Goal: Task Accomplishment & Management: Manage account settings

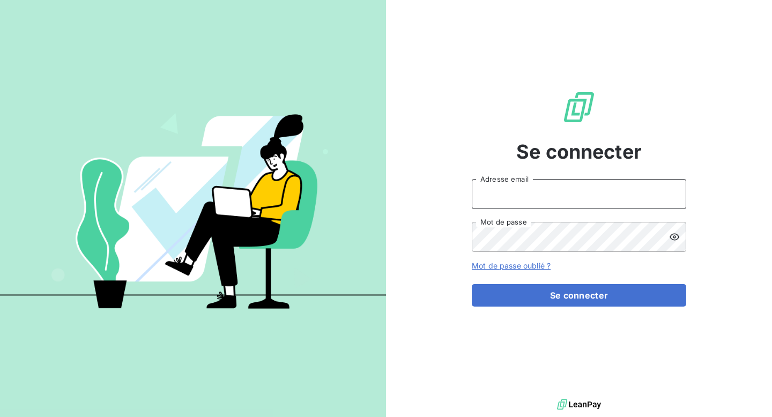
click at [537, 191] on input "Adresse email" at bounding box center [578, 194] width 214 height 30
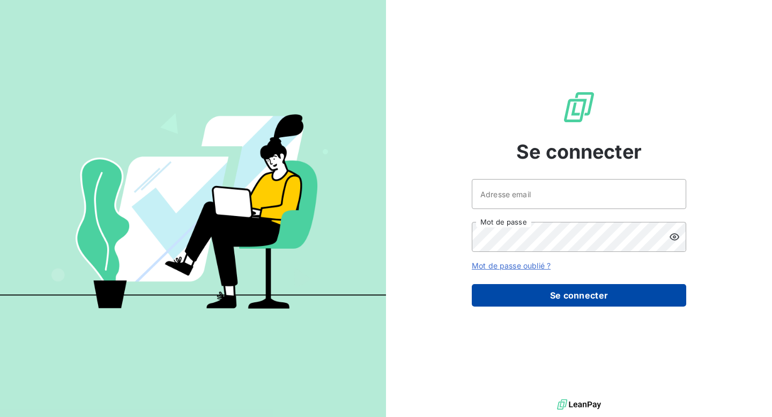
click at [585, 304] on button "Se connecter" at bounding box center [578, 295] width 214 height 23
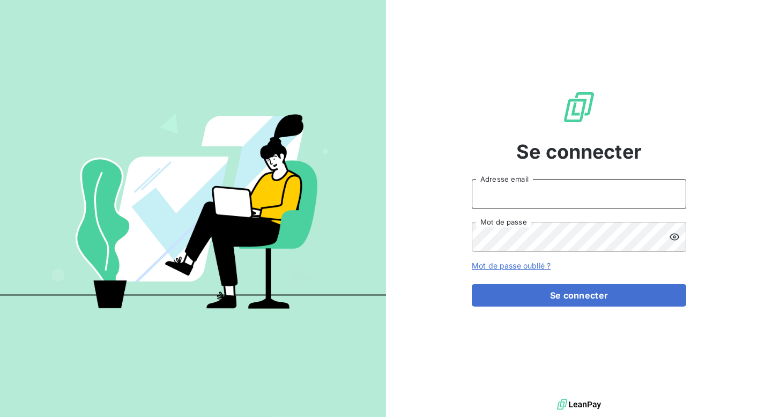
click at [612, 187] on input "Adresse email" at bounding box center [578, 194] width 214 height 30
click at [523, 188] on input "Adresse email" at bounding box center [578, 194] width 214 height 30
type input "[EMAIL_ADDRESS][DOMAIN_NAME]"
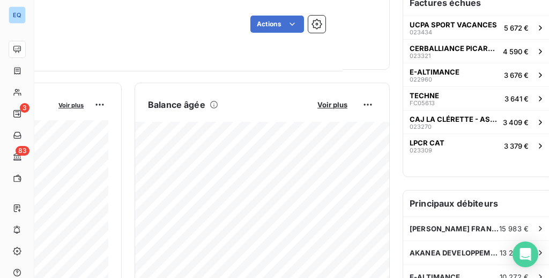
scroll to position [195, 206]
click at [333, 103] on span "Voir plus" at bounding box center [332, 105] width 30 height 9
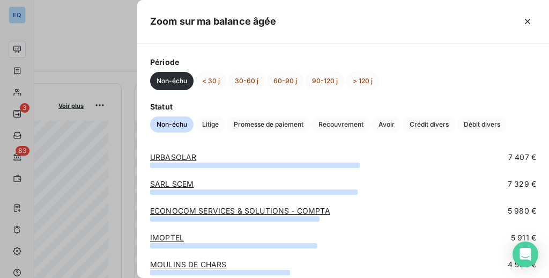
scroll to position [0, 0]
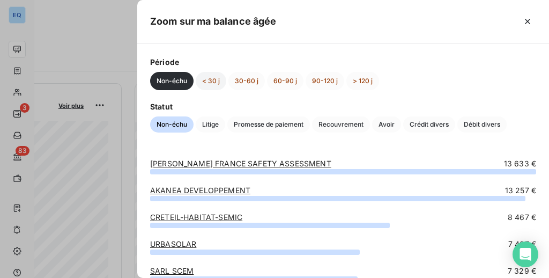
click at [213, 80] on button "< 30 j" at bounding box center [211, 81] width 31 height 18
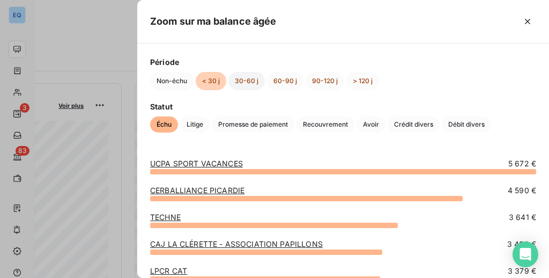
click at [245, 83] on button "30-60 j" at bounding box center [246, 81] width 36 height 18
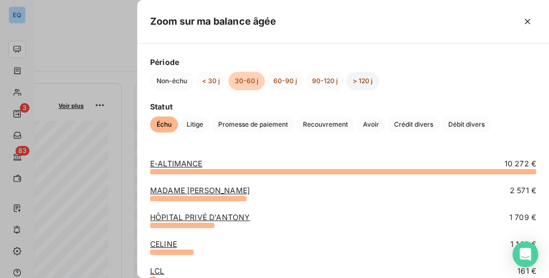
click at [363, 81] on button "> 120 j" at bounding box center [362, 81] width 33 height 18
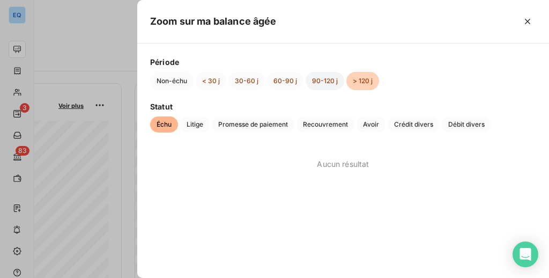
click at [329, 81] on button "90-120 j" at bounding box center [324, 81] width 39 height 18
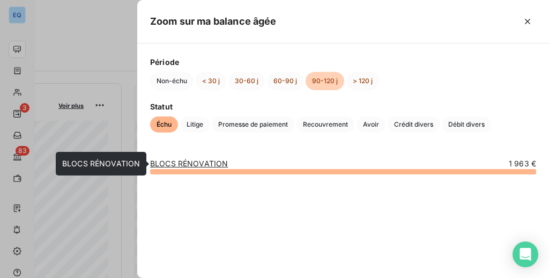
click at [175, 161] on link "BLOCS RÉNOVATION" at bounding box center [189, 163] width 78 height 9
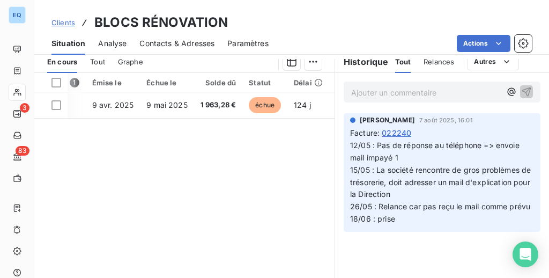
scroll to position [299, 0]
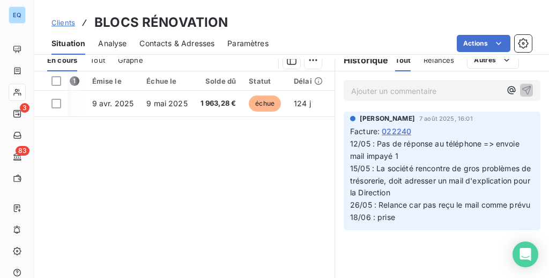
click at [366, 86] on p "Ajouter un commentaire ﻿" at bounding box center [425, 90] width 149 height 13
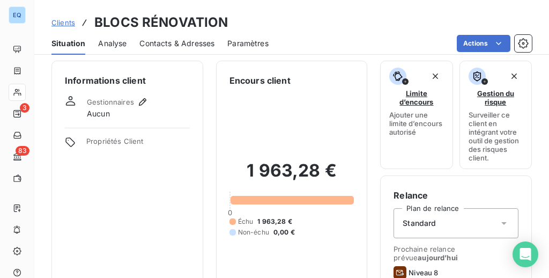
scroll to position [0, 0]
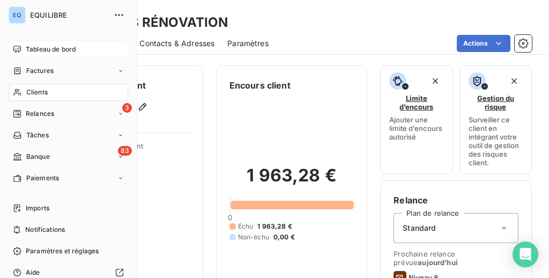
click at [24, 48] on div "Tableau de bord" at bounding box center [68, 49] width 119 height 17
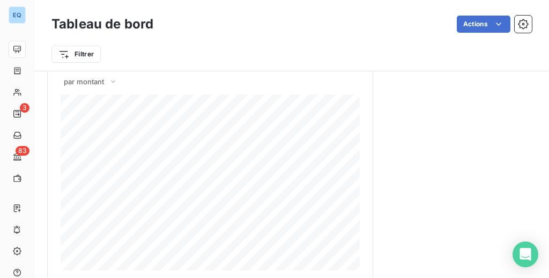
scroll to position [946, 0]
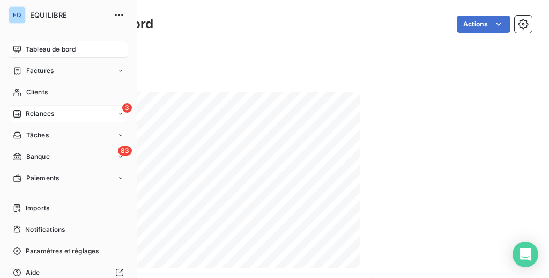
click at [51, 109] on span "Relances" at bounding box center [40, 114] width 28 height 10
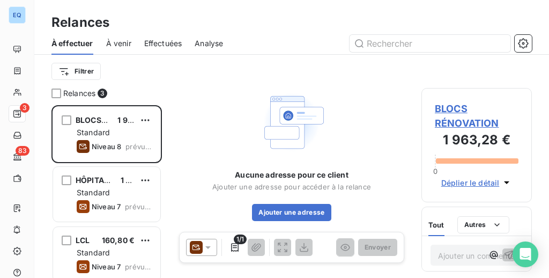
scroll to position [173, 110]
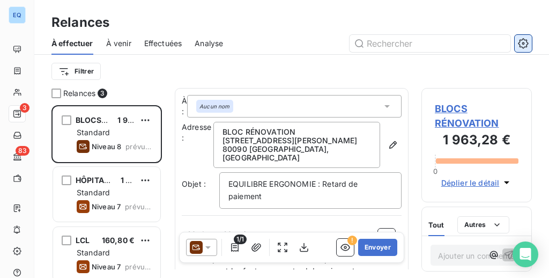
click at [527, 41] on icon "button" at bounding box center [523, 43] width 11 height 11
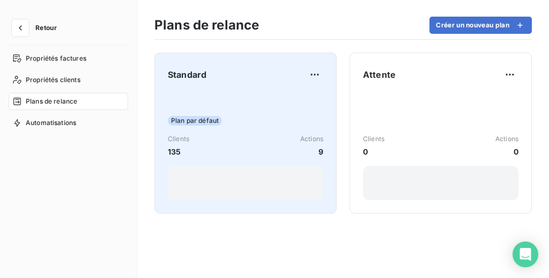
click at [239, 84] on div "Standard Plan par défaut Clients 135 Actions 9" at bounding box center [245, 133] width 155 height 134
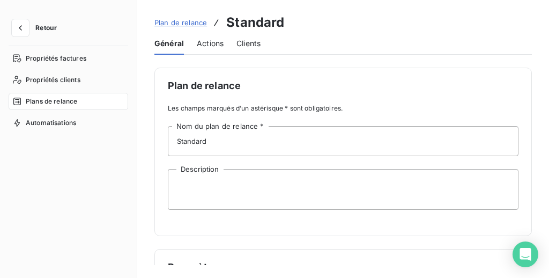
click at [212, 46] on span "Actions" at bounding box center [210, 43] width 27 height 11
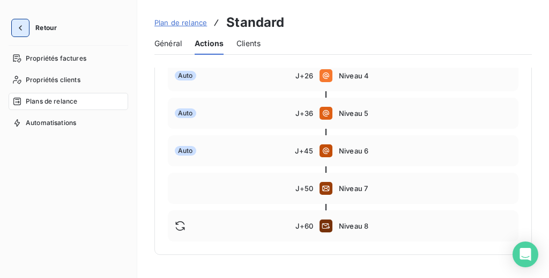
click at [18, 25] on icon "button" at bounding box center [20, 28] width 11 height 11
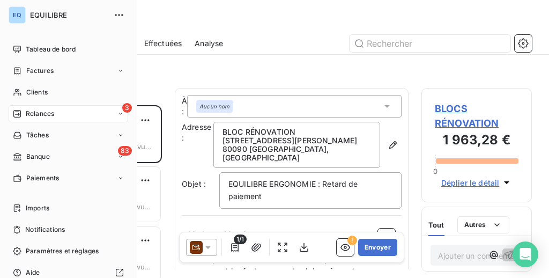
scroll to position [173, 110]
click at [46, 48] on span "Tableau de bord" at bounding box center [51, 49] width 50 height 10
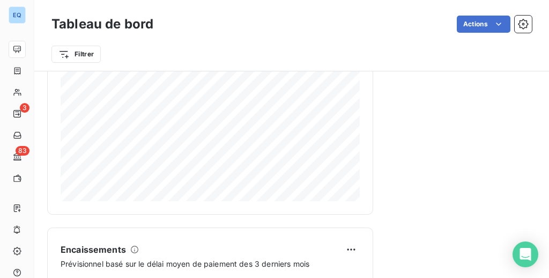
scroll to position [1012, 0]
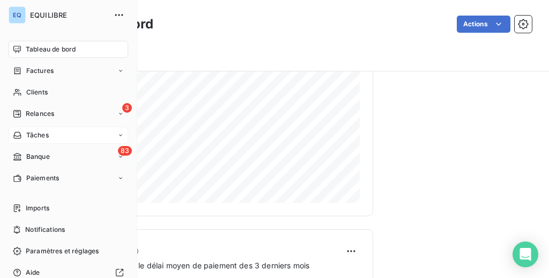
click at [85, 130] on div "Tâches" at bounding box center [68, 134] width 119 height 17
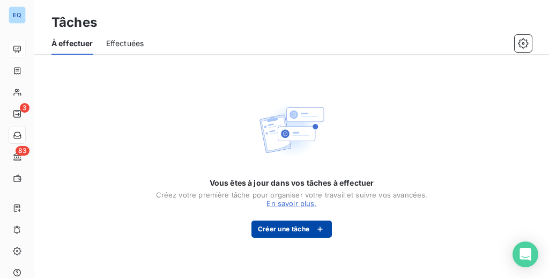
click at [309, 225] on div "button" at bounding box center [317, 228] width 16 height 11
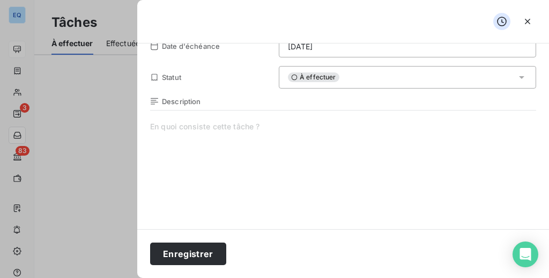
scroll to position [100, 0]
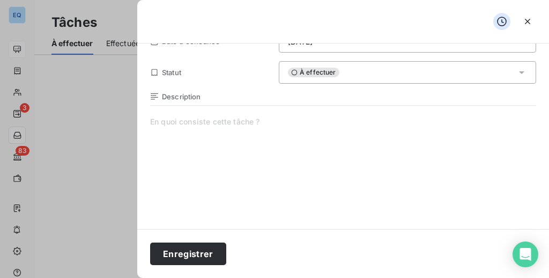
click at [214, 128] on span at bounding box center [343, 219] width 386 height 206
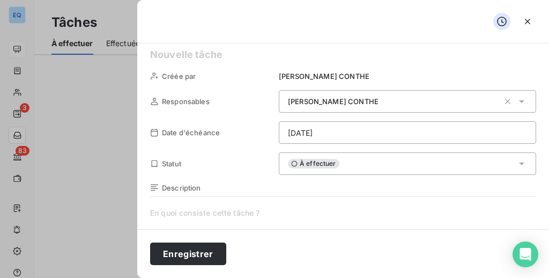
scroll to position [0, 0]
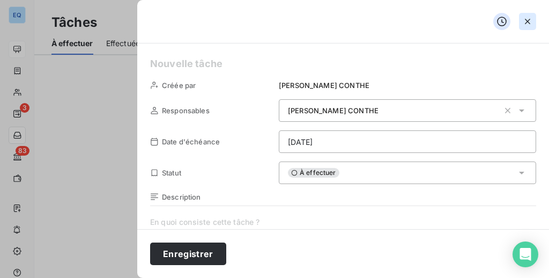
click at [528, 19] on icon "button" at bounding box center [527, 21] width 11 height 11
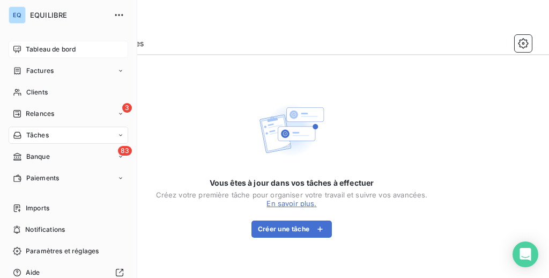
click at [34, 103] on nav "Tableau de bord Factures Clients 3 Relances Tâches 83 Banque Paiements" at bounding box center [68, 114] width 119 height 146
click at [38, 109] on span "Relances" at bounding box center [40, 114] width 28 height 10
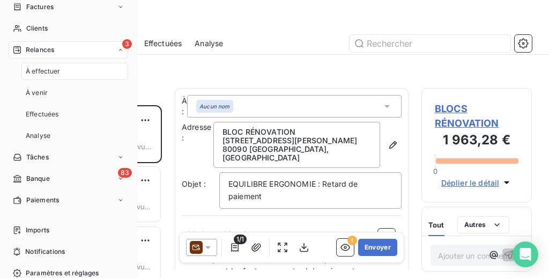
scroll to position [70, 0]
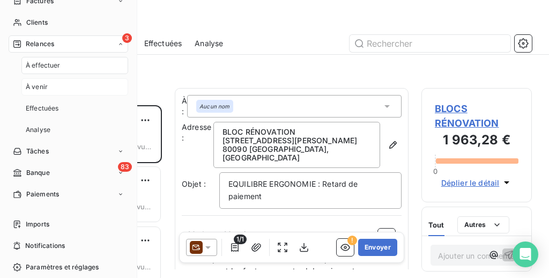
click at [81, 87] on div "À venir" at bounding box center [74, 86] width 107 height 17
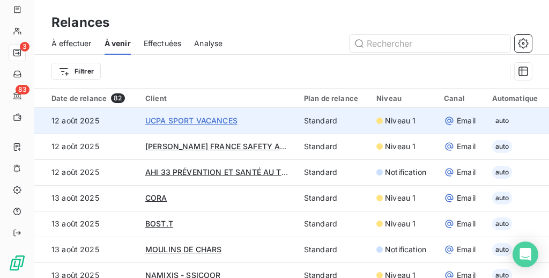
click at [164, 121] on span "UCPA SPORT VACANCES" at bounding box center [191, 120] width 92 height 9
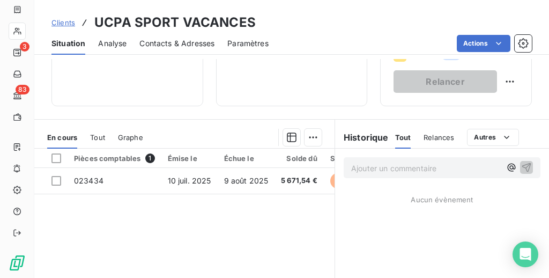
scroll to position [222, 0]
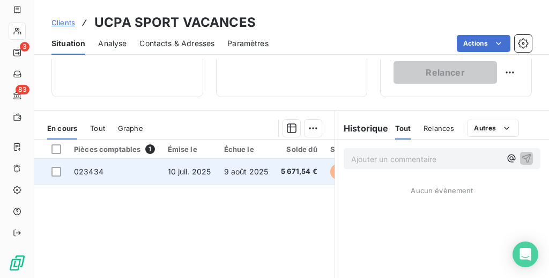
click at [202, 171] on span "10 juil. 2025" at bounding box center [189, 171] width 43 height 9
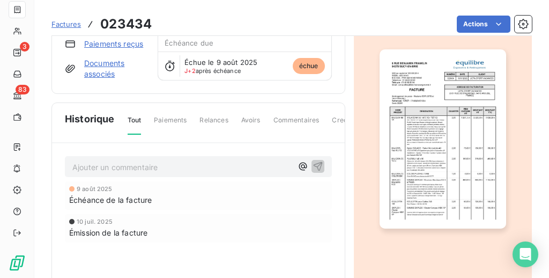
scroll to position [117, 0]
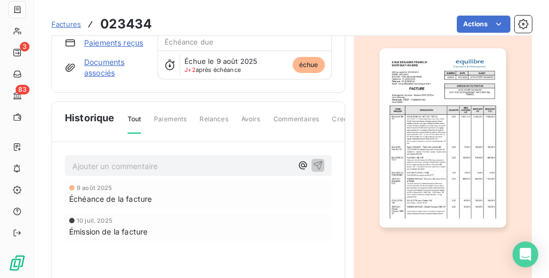
click at [429, 121] on img "button" at bounding box center [442, 137] width 126 height 178
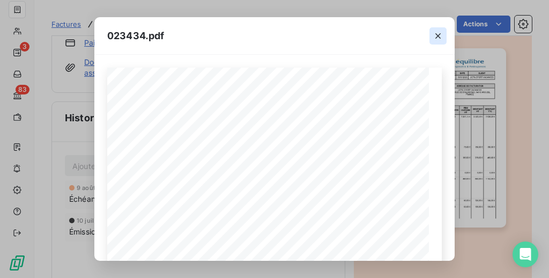
click at [435, 35] on icon "button" at bounding box center [437, 36] width 11 height 11
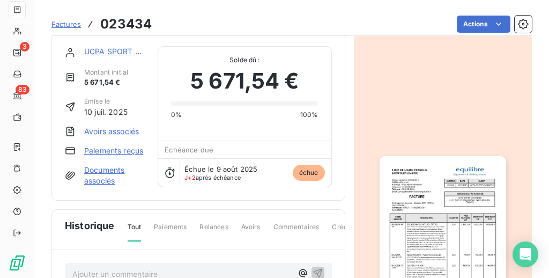
scroll to position [0, 0]
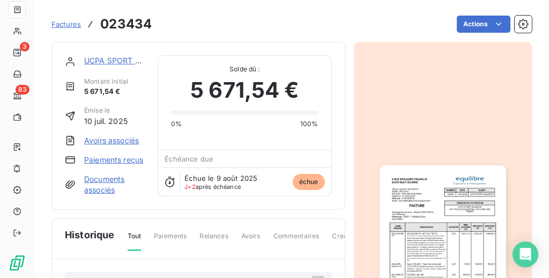
click at [107, 226] on html "EQ 3 83 Factures 023434 Actions UCPA SPORT VACANCES Montant initial 5 671,54 € …" at bounding box center [274, 139] width 549 height 278
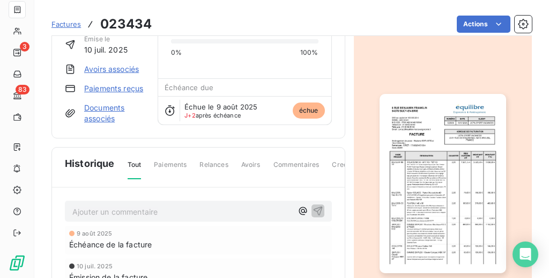
click at [110, 209] on p "Ajouter un commentaire ﻿" at bounding box center [182, 211] width 220 height 13
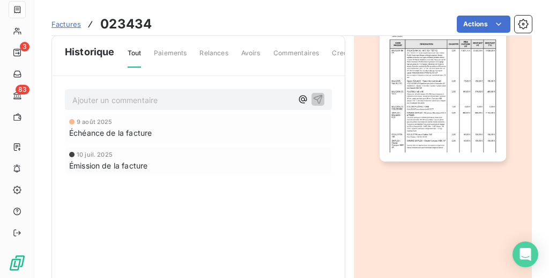
scroll to position [182, 0]
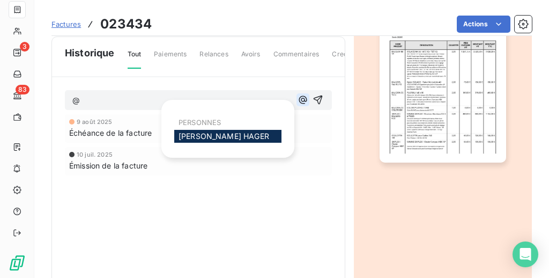
click at [301, 100] on icon "button" at bounding box center [302, 100] width 8 height 8
click at [192, 133] on span "Louise HAGER" at bounding box center [223, 135] width 91 height 9
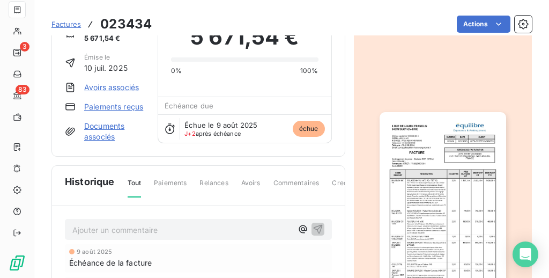
scroll to position [0, 0]
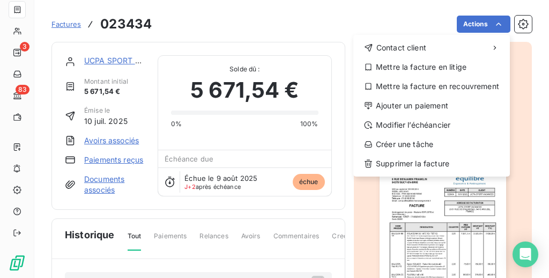
click at [17, 31] on html "EQ 3 83 Factures 023434 Actions Contact client Mettre la facture en litige Mett…" at bounding box center [274, 139] width 549 height 278
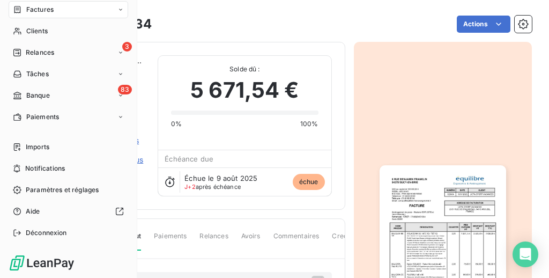
click at [17, 31] on icon at bounding box center [17, 31] width 9 height 9
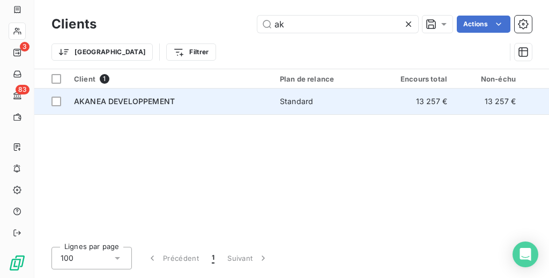
type input "ak"
click at [125, 107] on td "AKANEA DEVELOPPEMENT" at bounding box center [171, 101] width 206 height 26
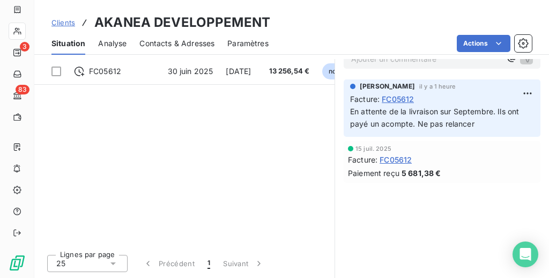
scroll to position [229, 0]
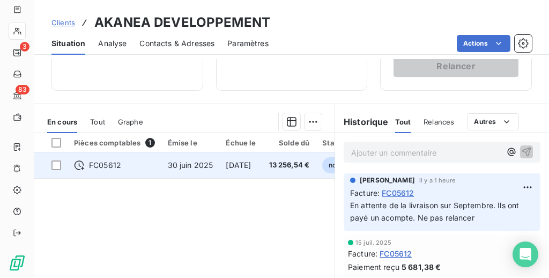
click at [247, 169] on span "[DATE]" at bounding box center [238, 164] width 25 height 9
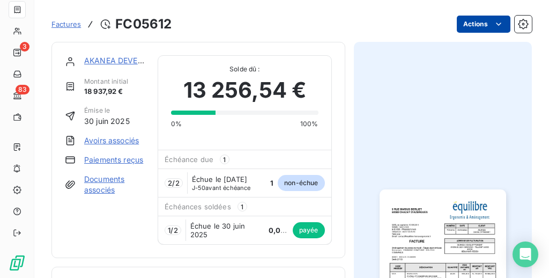
click at [486, 23] on html "EQ 3 83 Factures FC05612 Actions AKANEA DEVELOPPEMENT Montant initial 18 937,92…" at bounding box center [274, 139] width 549 height 278
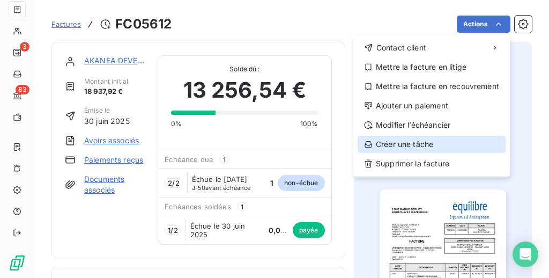
click at [401, 145] on div "Créer une tâche" at bounding box center [431, 144] width 148 height 17
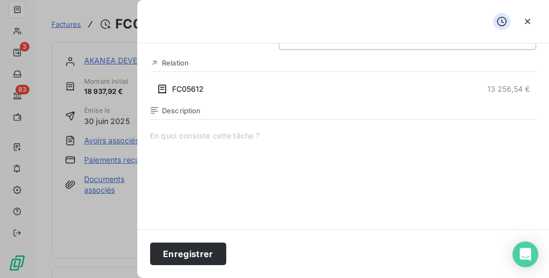
scroll to position [136, 0]
click at [246, 129] on span at bounding box center [343, 231] width 386 height 206
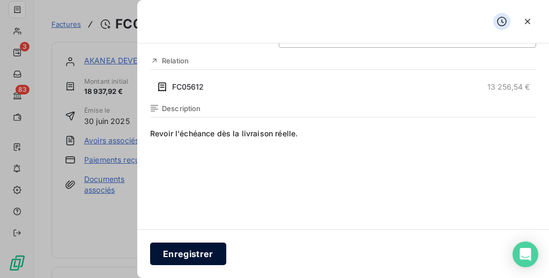
click at [182, 252] on button "Enregistrer" at bounding box center [188, 253] width 76 height 23
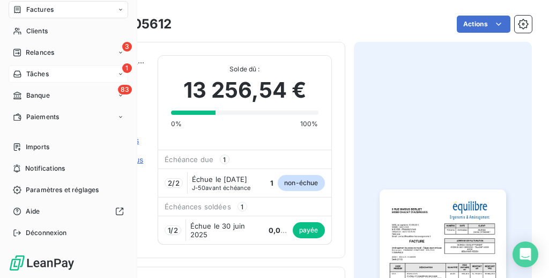
click at [43, 73] on span "Tâches" at bounding box center [37, 74] width 23 height 10
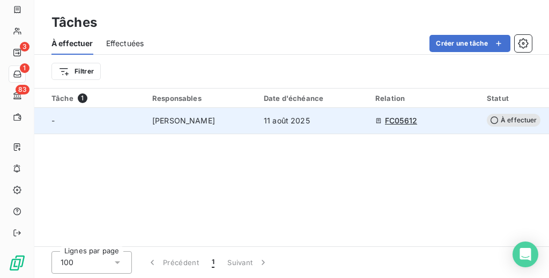
click at [177, 121] on span "[PERSON_NAME]" at bounding box center [183, 120] width 63 height 11
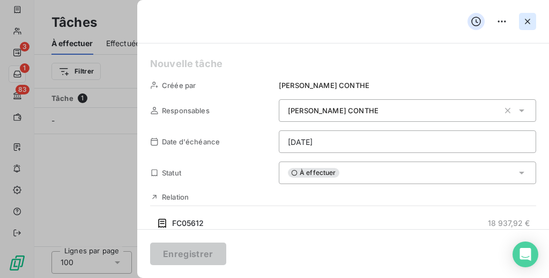
click at [530, 20] on icon "button" at bounding box center [527, 21] width 11 height 11
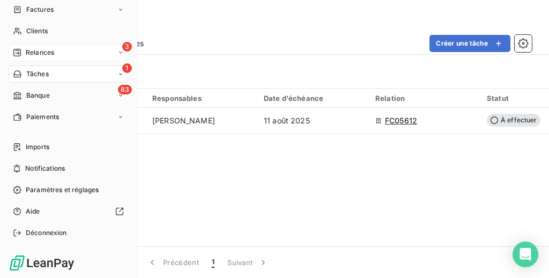
click at [76, 50] on div "3 Relances" at bounding box center [68, 52] width 119 height 17
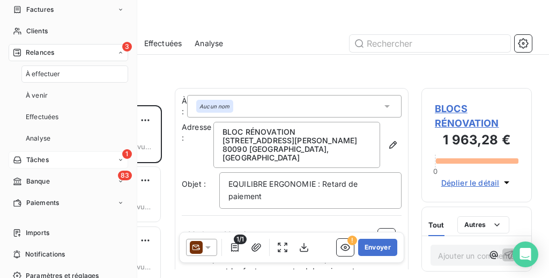
scroll to position [173, 110]
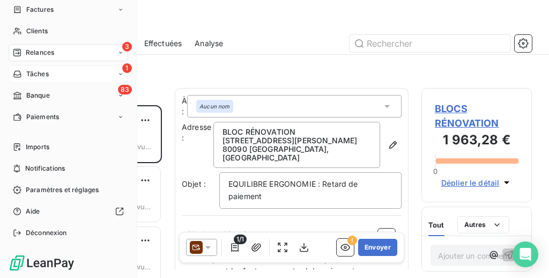
click at [54, 73] on div "1 Tâches" at bounding box center [68, 73] width 119 height 17
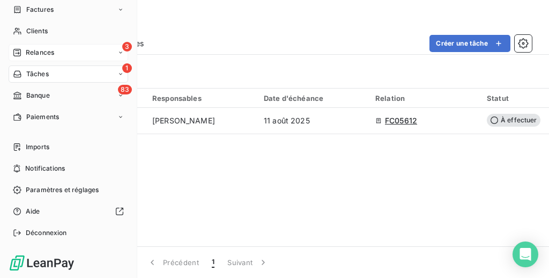
click at [39, 49] on span "Relances" at bounding box center [40, 53] width 28 height 10
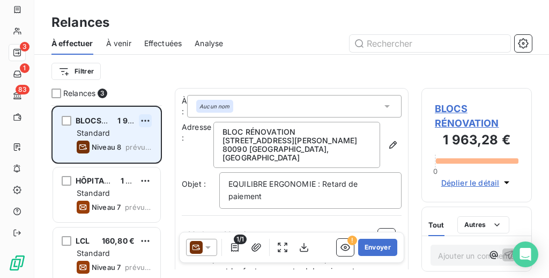
scroll to position [8, 0]
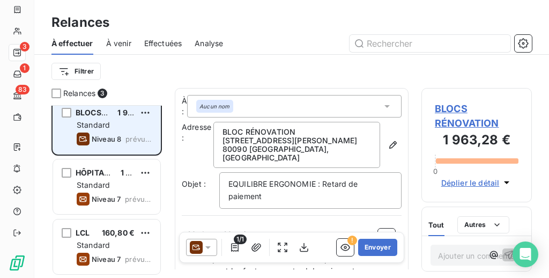
click at [109, 126] on div "Standard" at bounding box center [114, 124] width 75 height 11
click at [63, 110] on div "grid" at bounding box center [67, 113] width 10 height 10
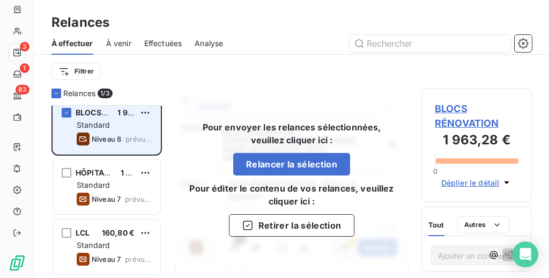
click at [117, 124] on div "Standard" at bounding box center [114, 124] width 75 height 11
click at [65, 112] on icon "grid" at bounding box center [66, 112] width 6 height 6
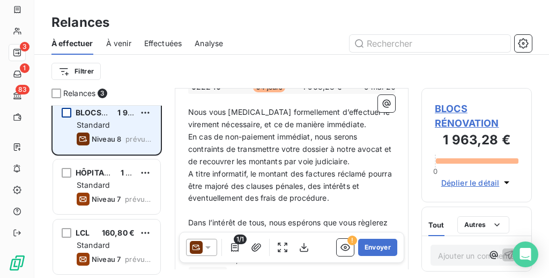
scroll to position [311, 0]
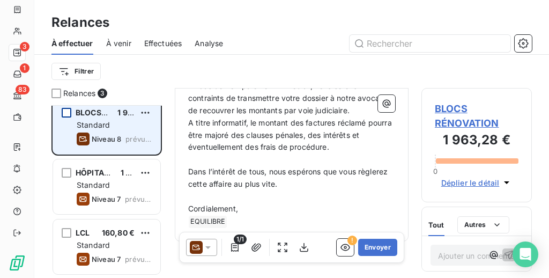
click at [206, 248] on icon at bounding box center [208, 247] width 11 height 11
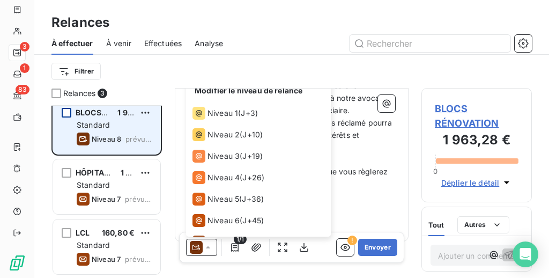
scroll to position [38, 0]
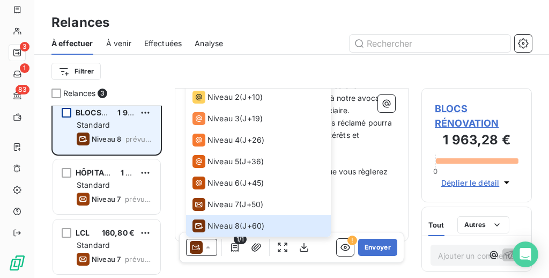
click at [324, 256] on div "Modifier le niveau de relance Niveau 1 ( J+3 ) Niveau 2 ( J+10 ) Niveau 3 ( J+1…" at bounding box center [291, 246] width 225 height 31
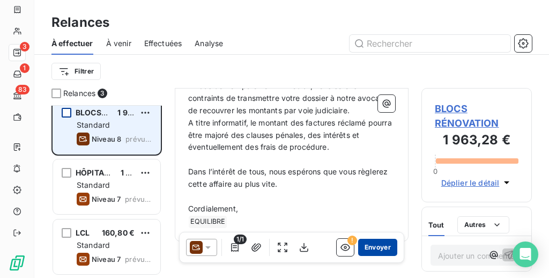
click at [386, 245] on button "Envoyer" at bounding box center [377, 246] width 39 height 17
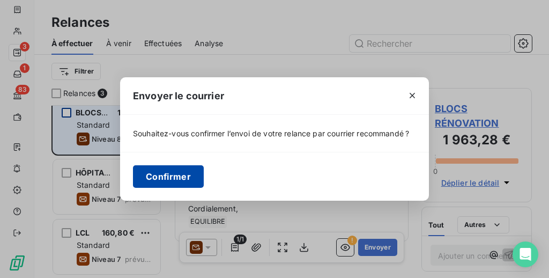
click at [153, 179] on button "Confirmer" at bounding box center [168, 176] width 71 height 23
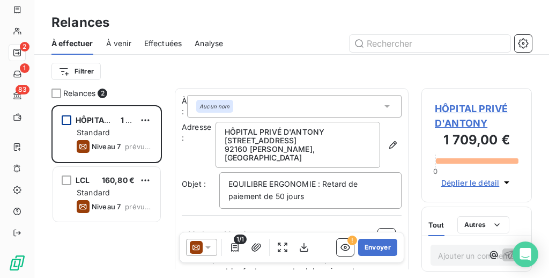
click at [119, 42] on span "À venir" at bounding box center [118, 43] width 25 height 11
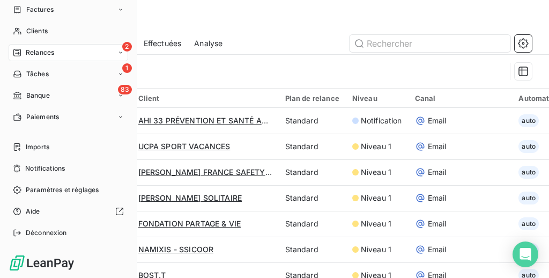
click at [73, 55] on div "2 Relances" at bounding box center [68, 52] width 119 height 17
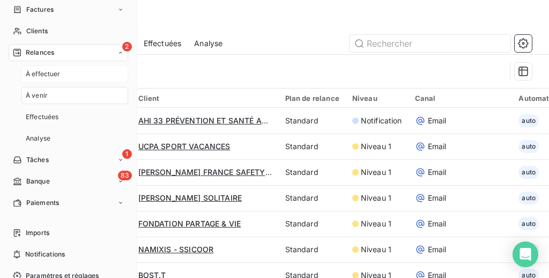
click at [49, 76] on span "À effectuer" at bounding box center [43, 74] width 35 height 10
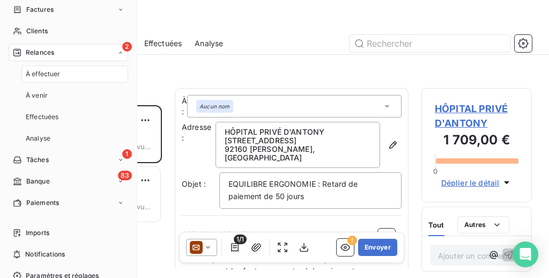
scroll to position [173, 110]
click at [41, 165] on div "1 Tâches" at bounding box center [68, 159] width 119 height 17
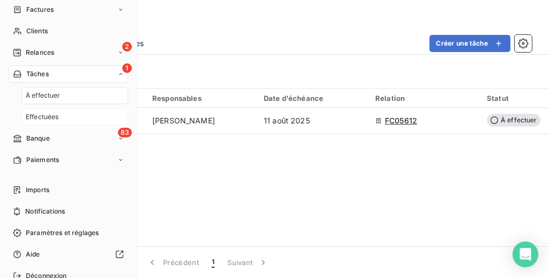
click at [53, 123] on div "Effectuées" at bounding box center [74, 116] width 107 height 17
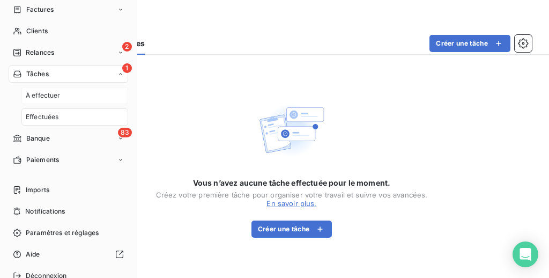
click at [62, 100] on div "À effectuer" at bounding box center [74, 95] width 107 height 17
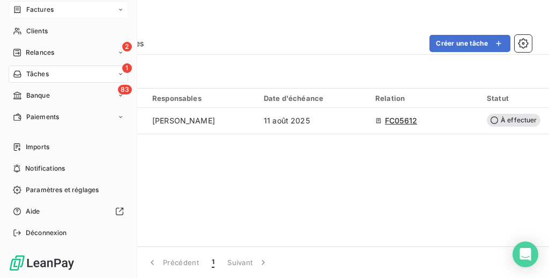
click at [64, 14] on div "Factures" at bounding box center [68, 9] width 119 height 17
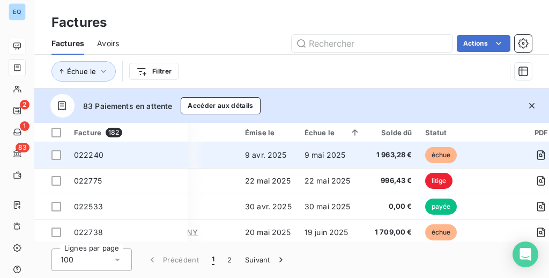
scroll to position [0, 99]
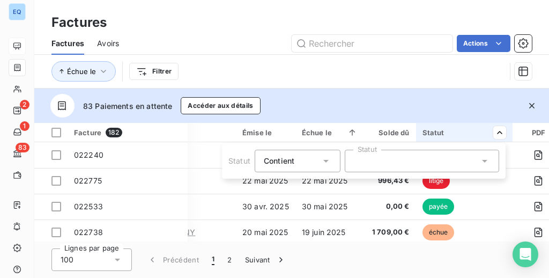
click at [425, 159] on div at bounding box center [422, 160] width 154 height 23
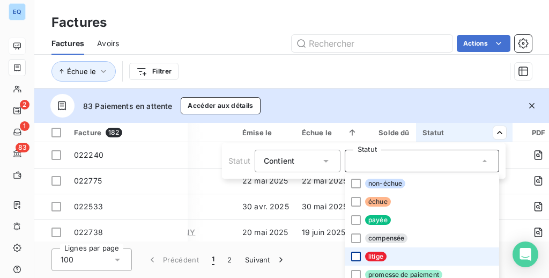
click at [354, 253] on div at bounding box center [356, 256] width 10 height 10
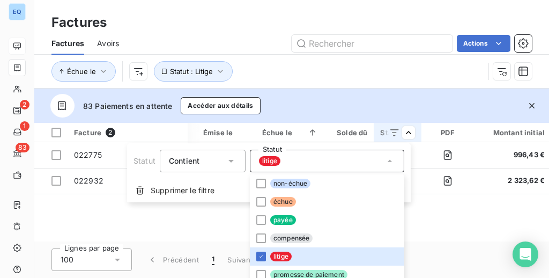
click at [350, 85] on html "EQ 2 1 83 Factures Factures Avoirs Actions Échue le Statut : Litige 83 Paiement…" at bounding box center [274, 139] width 549 height 278
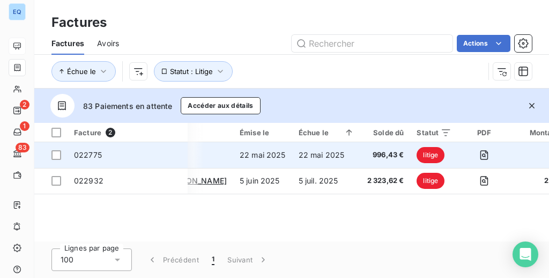
scroll to position [0, 0]
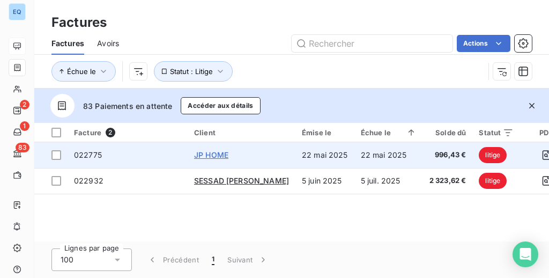
click at [207, 155] on span "JP HOME" at bounding box center [211, 154] width 34 height 9
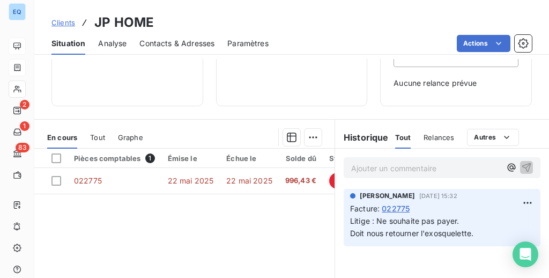
scroll to position [182, 0]
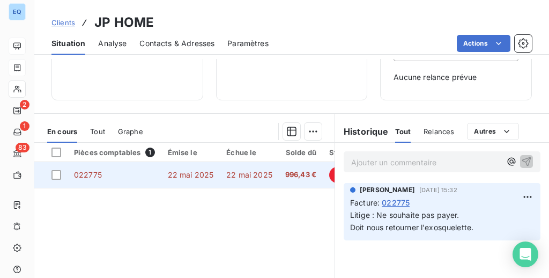
click at [188, 173] on span "22 mai 2025" at bounding box center [191, 174] width 46 height 9
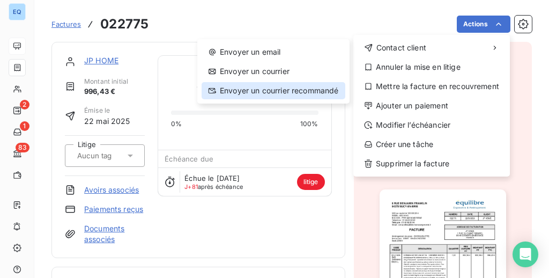
click at [248, 85] on div "Envoyer un courrier recommandé" at bounding box center [273, 90] width 144 height 17
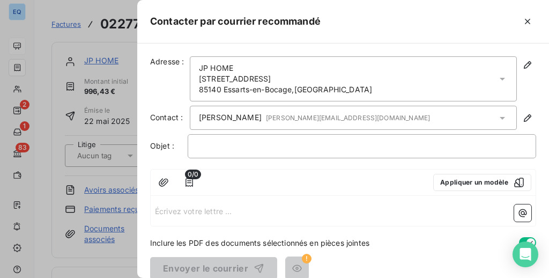
scroll to position [14, 0]
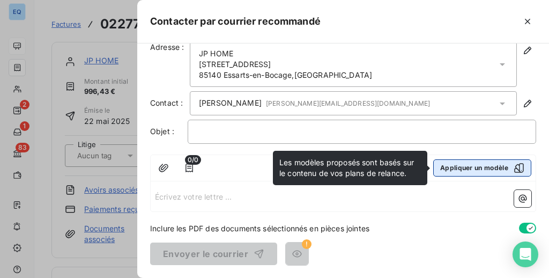
click at [461, 170] on button "Appliquer un modèle" at bounding box center [482, 167] width 98 height 17
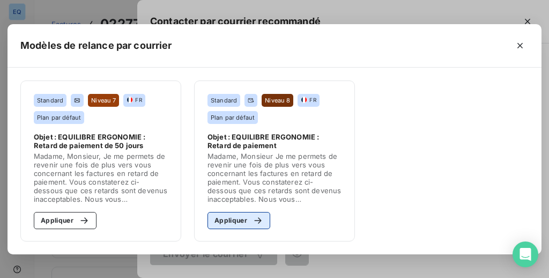
click at [233, 222] on button "Appliquer" at bounding box center [238, 220] width 63 height 17
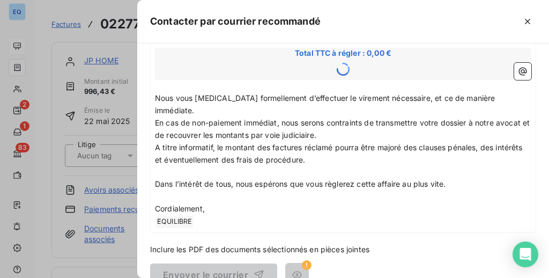
scroll to position [226, 0]
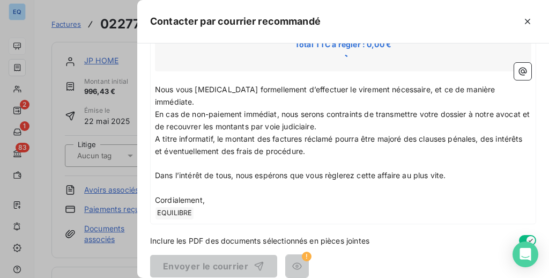
click at [369, 264] on div "Envoyer le courrier !" at bounding box center [343, 265] width 386 height 23
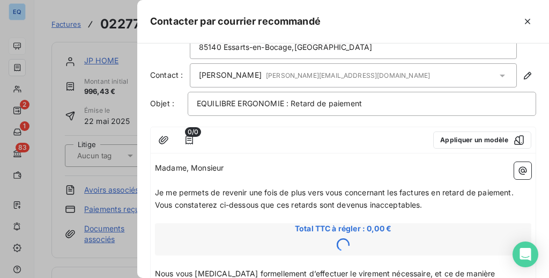
scroll to position [37, 0]
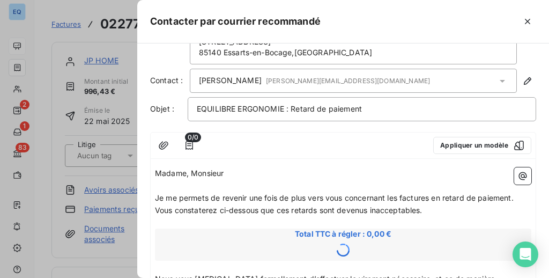
click at [346, 178] on p "Madame, Monsieur" at bounding box center [343, 173] width 376 height 12
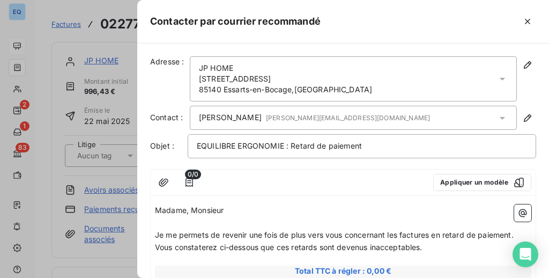
scroll to position [226, 0]
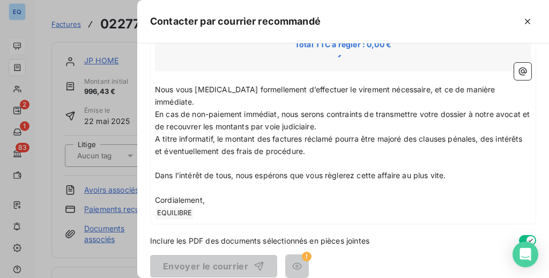
click at [211, 235] on span "Inclure les PDF des documents sélectionnés en pièces jointes" at bounding box center [259, 240] width 219 height 11
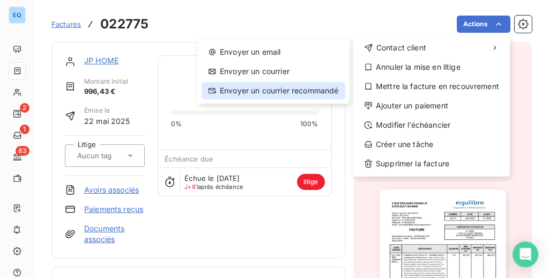
click at [301, 85] on div "Envoyer un courrier recommandé" at bounding box center [273, 90] width 144 height 17
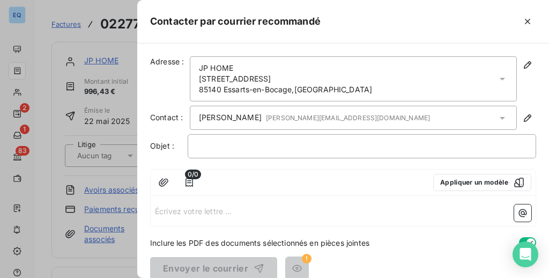
scroll to position [14, 0]
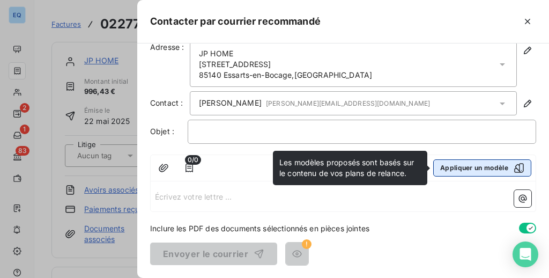
click at [460, 163] on button "Appliquer un modèle" at bounding box center [482, 167] width 98 height 17
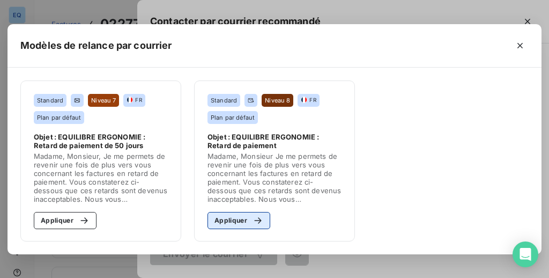
click at [237, 227] on button "Appliquer" at bounding box center [238, 220] width 63 height 17
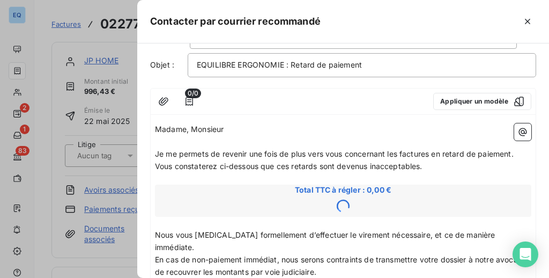
scroll to position [88, 0]
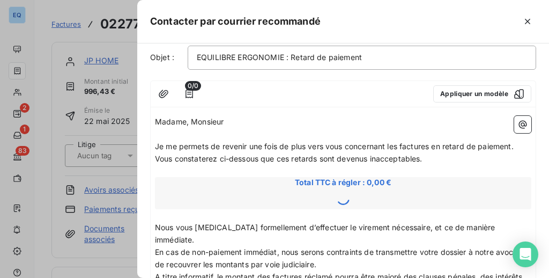
click at [335, 200] on icon at bounding box center [342, 198] width 21 height 21
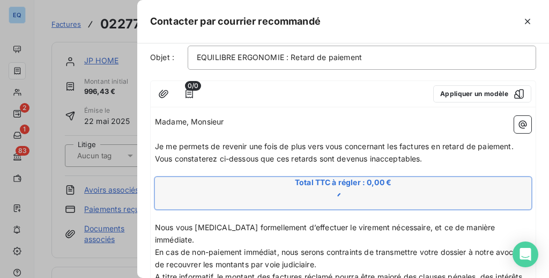
click at [335, 200] on icon at bounding box center [342, 198] width 21 height 21
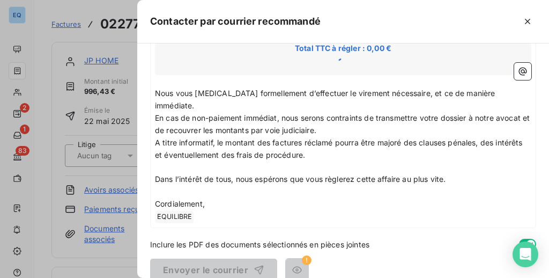
scroll to position [223, 0]
click at [528, 23] on icon "button" at bounding box center [527, 21] width 11 height 11
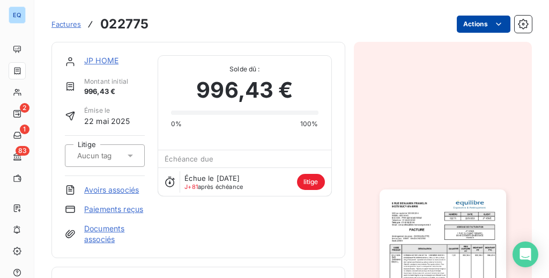
click at [485, 20] on html "EQ 2 1 83 Factures 022775 Actions JP HOME Montant initial 996,43 € Émise le [DA…" at bounding box center [274, 139] width 549 height 278
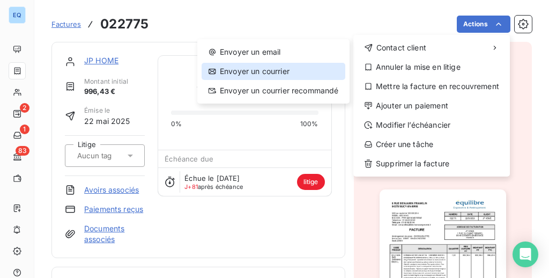
click at [310, 70] on div "Envoyer un courrier" at bounding box center [273, 71] width 144 height 17
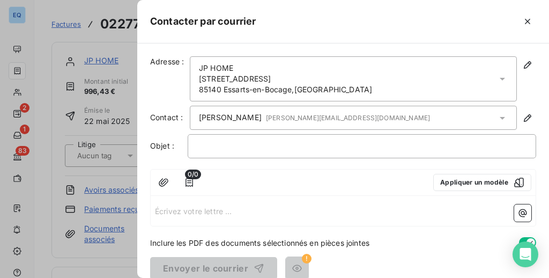
scroll to position [14, 0]
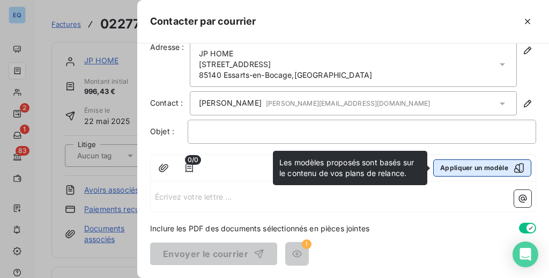
click at [479, 168] on button "Appliquer un modèle" at bounding box center [482, 167] width 98 height 17
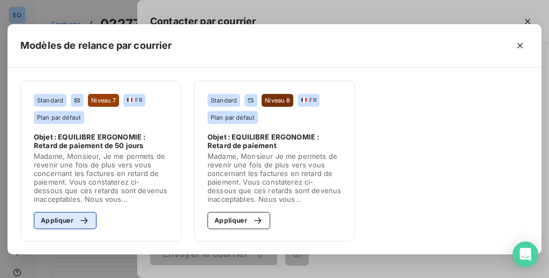
click at [47, 220] on button "Appliquer" at bounding box center [65, 220] width 63 height 17
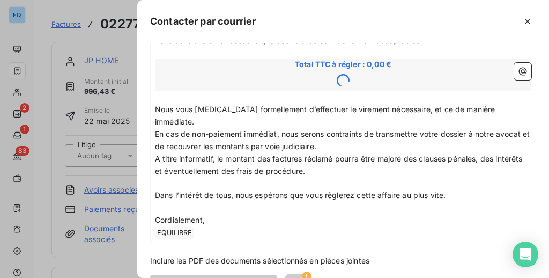
scroll to position [183, 0]
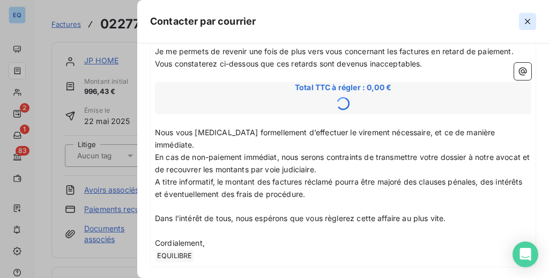
click at [530, 20] on icon "button" at bounding box center [527, 21] width 11 height 11
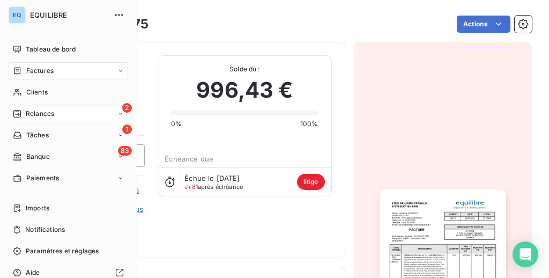
click at [39, 111] on span "Relances" at bounding box center [40, 114] width 28 height 10
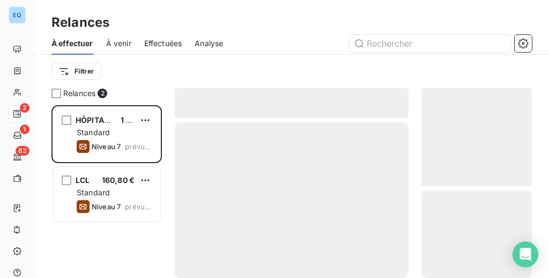
scroll to position [173, 110]
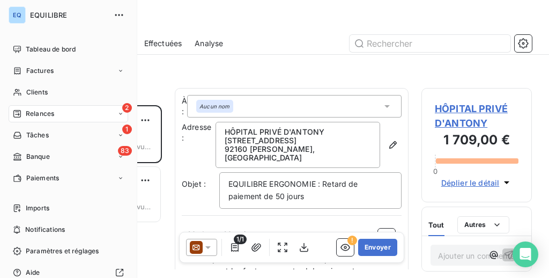
click at [55, 113] on div "2 Relances" at bounding box center [68, 113] width 119 height 17
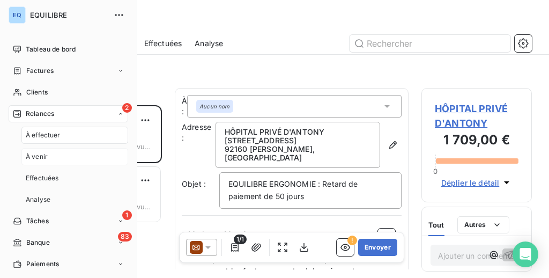
click at [61, 155] on div "À venir" at bounding box center [74, 156] width 107 height 17
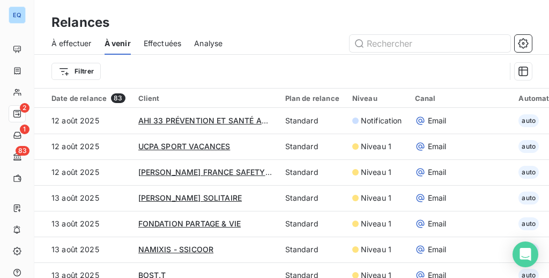
click at [201, 79] on div "Filtrer" at bounding box center [278, 71] width 454 height 20
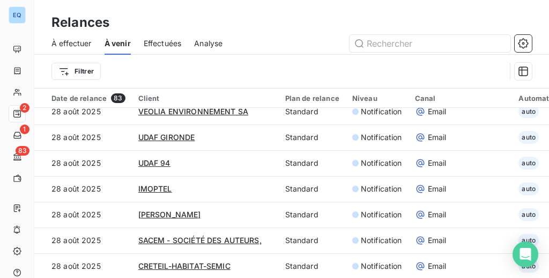
scroll to position [1159, 0]
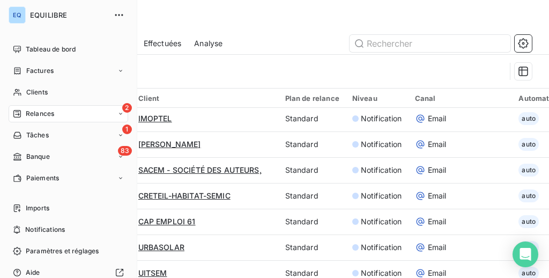
click at [51, 107] on div "2 Relances" at bounding box center [68, 113] width 119 height 17
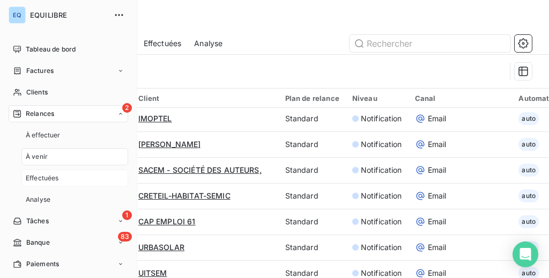
click at [44, 182] on span "Effectuées" at bounding box center [42, 178] width 33 height 10
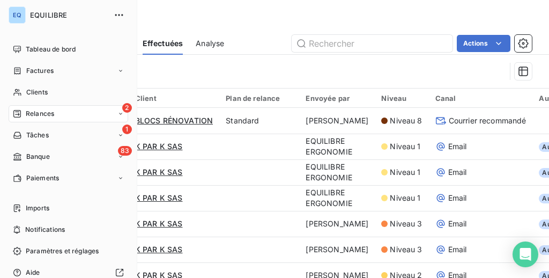
click at [29, 117] on span "Relances" at bounding box center [40, 114] width 28 height 10
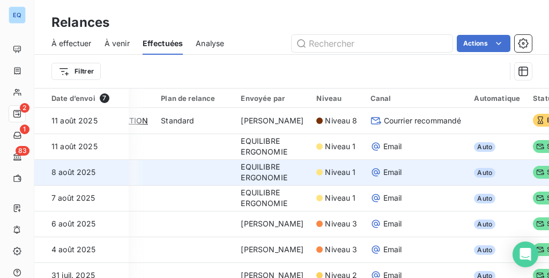
scroll to position [0, 136]
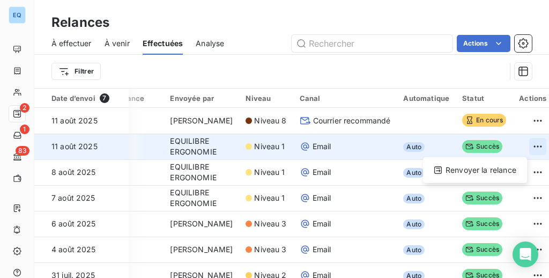
click at [521, 143] on html "EQ 2 1 83 Relances À effectuer À venir Effectuées Analyse Actions Filtrer Date …" at bounding box center [274, 139] width 549 height 278
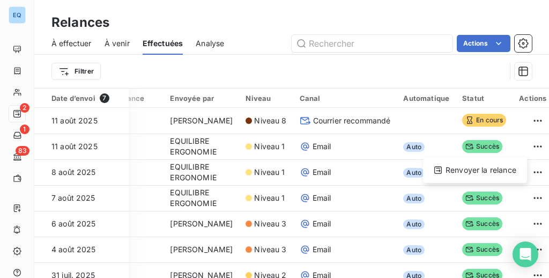
click at [302, 144] on html "EQ 2 1 83 Relances À effectuer À venir Effectuées Analyse Actions Filtrer Date …" at bounding box center [274, 139] width 549 height 278
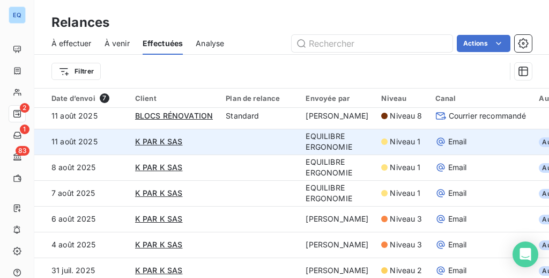
scroll to position [0, 0]
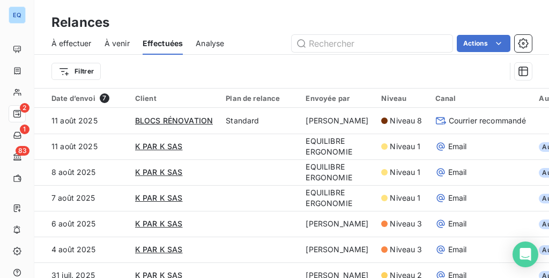
click at [124, 42] on span "À venir" at bounding box center [116, 43] width 25 height 11
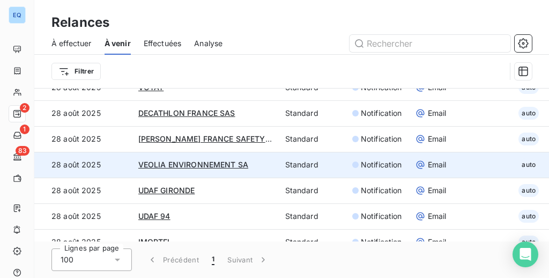
scroll to position [938, 0]
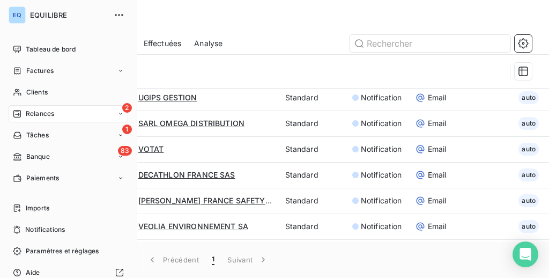
click at [56, 113] on div "2 Relances" at bounding box center [68, 113] width 119 height 17
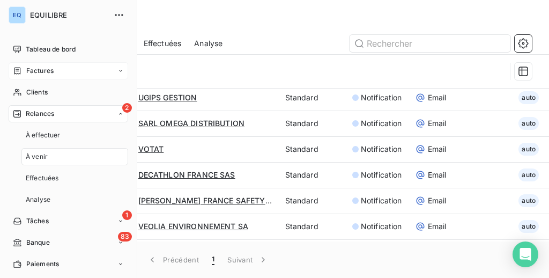
click at [33, 66] on span "Factures" at bounding box center [39, 71] width 27 height 10
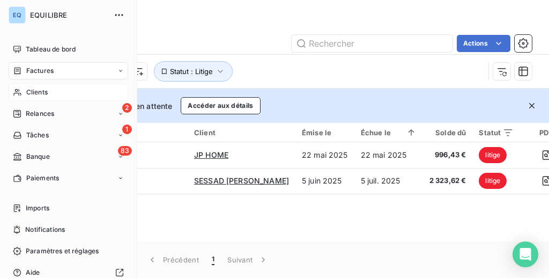
click at [46, 87] on span "Clients" at bounding box center [36, 92] width 21 height 10
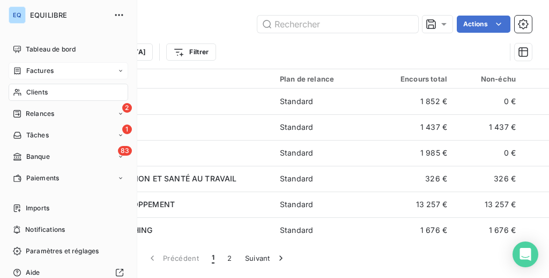
click at [38, 116] on span "Relances" at bounding box center [40, 114] width 28 height 10
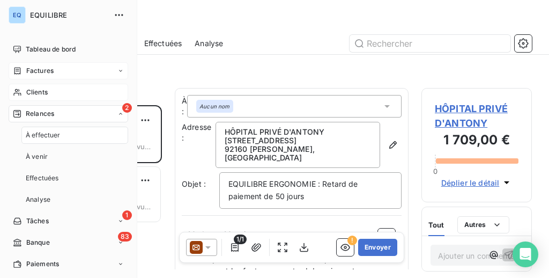
scroll to position [173, 110]
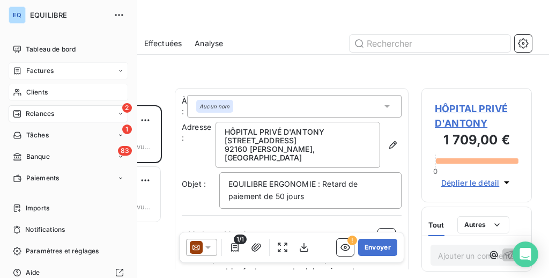
click at [74, 117] on div "2 Relances" at bounding box center [68, 113] width 119 height 17
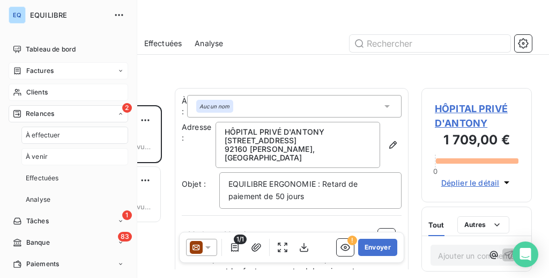
click at [44, 158] on span "À venir" at bounding box center [37, 157] width 22 height 10
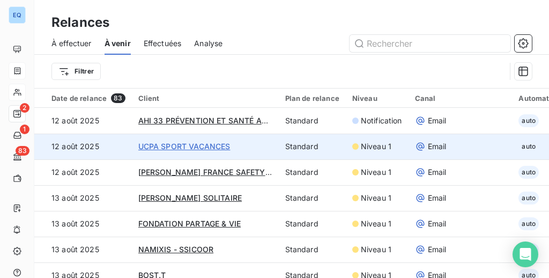
click at [208, 144] on span "UCPA SPORT VACANCES" at bounding box center [184, 145] width 92 height 9
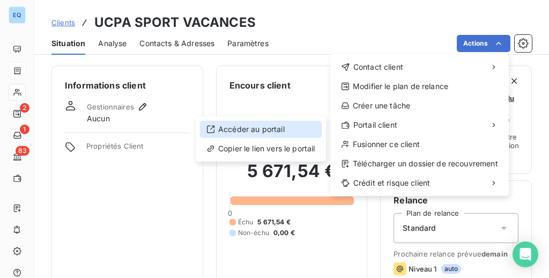
click at [265, 126] on div "Accéder au portail" at bounding box center [261, 129] width 122 height 17
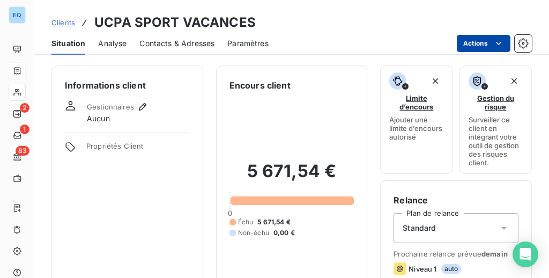
click at [474, 44] on html "EQ 2 1 83 Clients UCPA SPORT VACANCES Situation Analyse Contacts & Adresses Par…" at bounding box center [274, 139] width 549 height 278
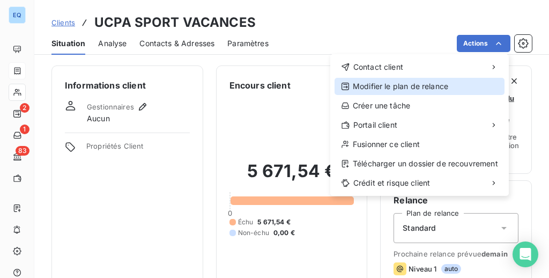
click at [393, 90] on div "Modifier le plan de relance" at bounding box center [419, 86] width 170 height 17
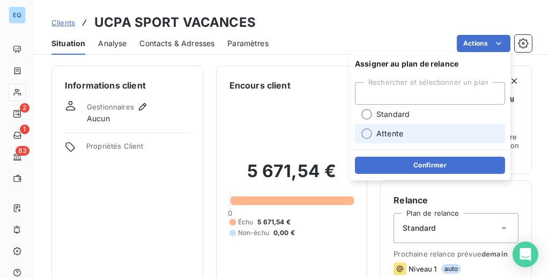
click at [364, 136] on div at bounding box center [366, 133] width 11 height 11
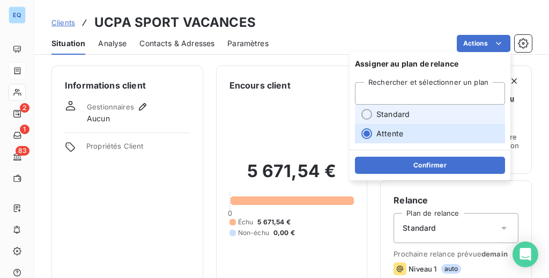
click at [365, 114] on div at bounding box center [366, 114] width 11 height 11
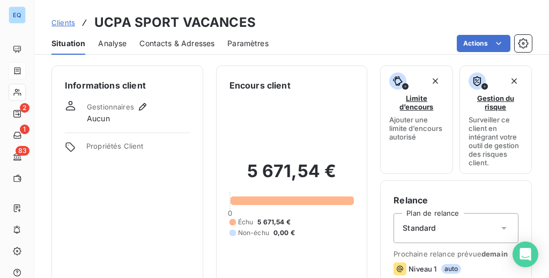
click at [359, 35] on div "Actions" at bounding box center [406, 43] width 250 height 17
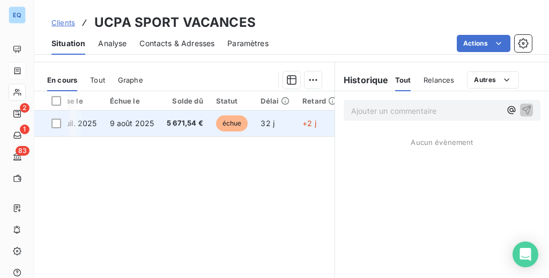
scroll to position [0, 120]
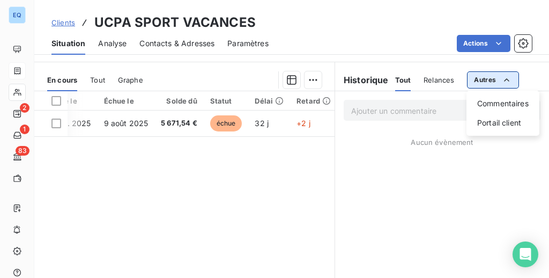
click at [486, 79] on html "EQ 2 1 83 Clients UCPA SPORT VACANCES Situation Analyse Contacts & Adresses Par…" at bounding box center [274, 139] width 549 height 278
click at [445, 61] on html "EQ 2 1 83 Clients UCPA SPORT VACANCES Situation Analyse Contacts & Adresses Par…" at bounding box center [274, 139] width 549 height 278
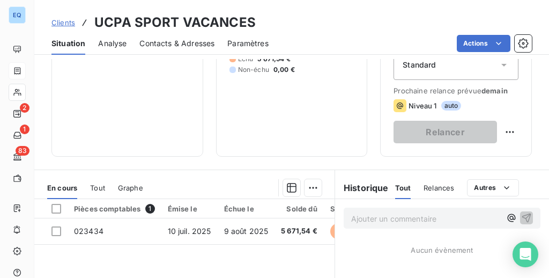
scroll to position [222, 0]
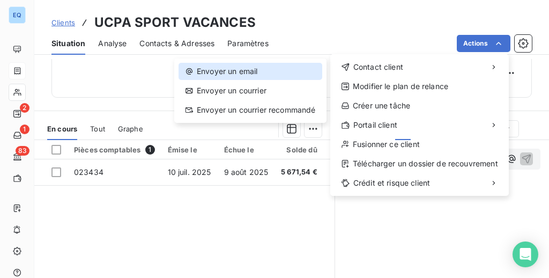
click at [281, 71] on div "Envoyer un email" at bounding box center [250, 71] width 144 height 17
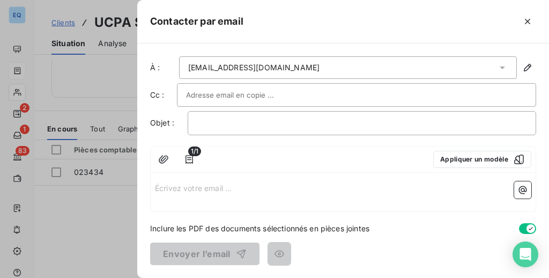
click at [212, 181] on p "Écrivez votre email ... ﻿" at bounding box center [343, 187] width 376 height 12
click at [528, 23] on icon "button" at bounding box center [527, 21] width 11 height 11
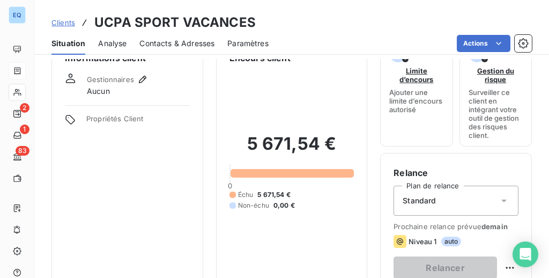
scroll to position [0, 0]
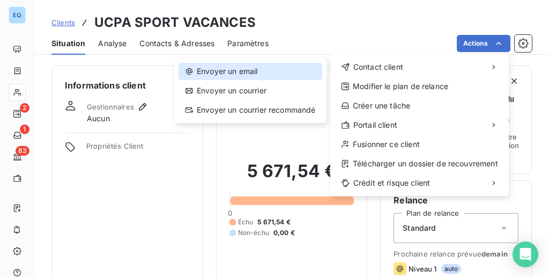
click at [269, 74] on div "Envoyer un email" at bounding box center [250, 71] width 144 height 17
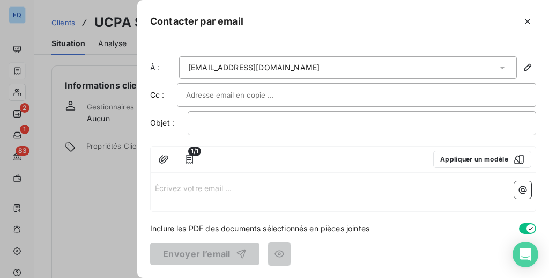
click at [212, 191] on p "Écrivez votre email ... ﻿" at bounding box center [343, 187] width 376 height 12
click at [523, 16] on icon "button" at bounding box center [527, 21] width 11 height 11
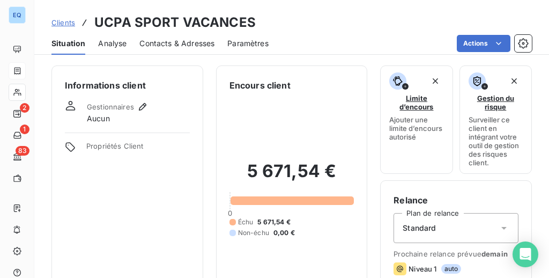
click at [233, 42] on span "Paramètres" at bounding box center [247, 43] width 41 height 11
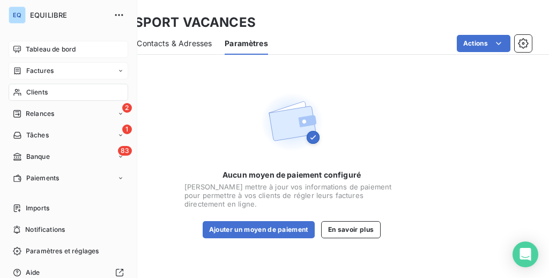
click at [39, 51] on span "Tableau de bord" at bounding box center [51, 49] width 50 height 10
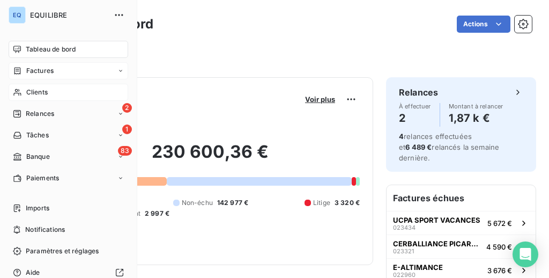
click at [48, 68] on span "Factures" at bounding box center [39, 71] width 27 height 10
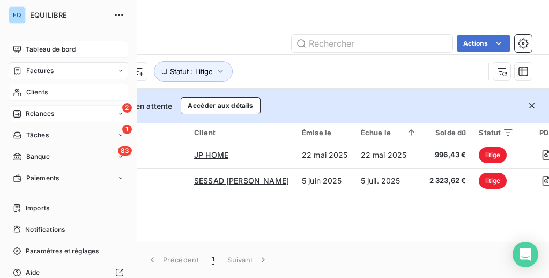
click at [57, 108] on div "2 Relances" at bounding box center [68, 113] width 119 height 17
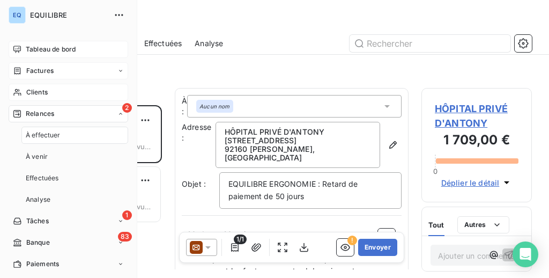
scroll to position [173, 110]
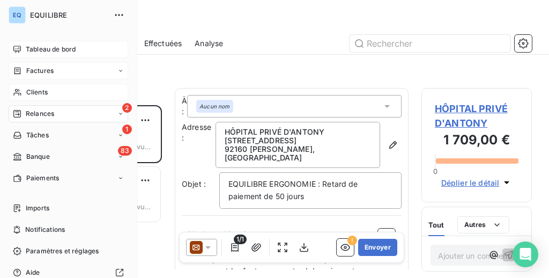
click at [28, 89] on span "Clients" at bounding box center [36, 92] width 21 height 10
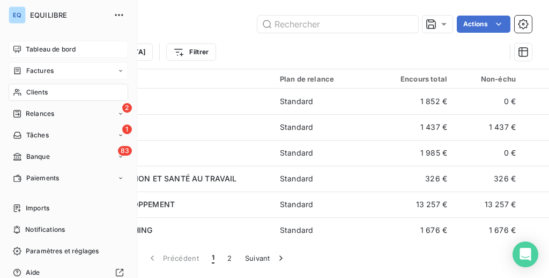
click at [33, 66] on span "Factures" at bounding box center [39, 71] width 27 height 10
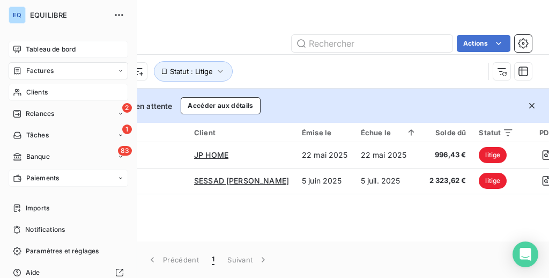
click at [59, 178] on div "Paiements" at bounding box center [68, 177] width 119 height 17
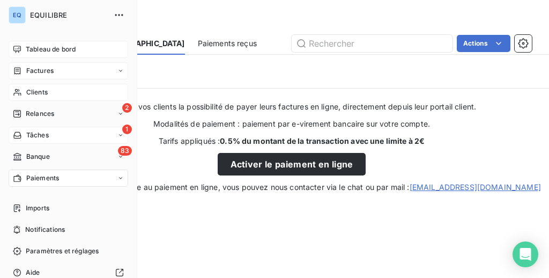
click at [37, 128] on div "1 Tâches" at bounding box center [68, 134] width 119 height 17
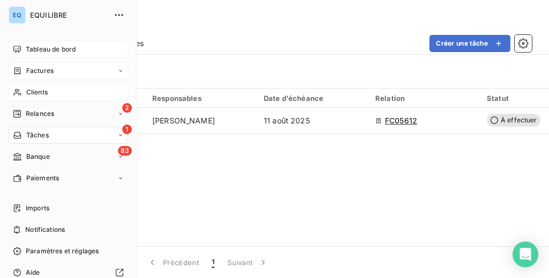
click at [119, 136] on icon at bounding box center [120, 135] width 6 height 6
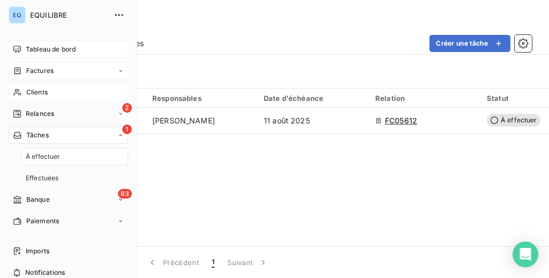
click at [39, 154] on span "À effectuer" at bounding box center [43, 157] width 35 height 10
click at [57, 174] on span "Effectuées" at bounding box center [42, 178] width 33 height 10
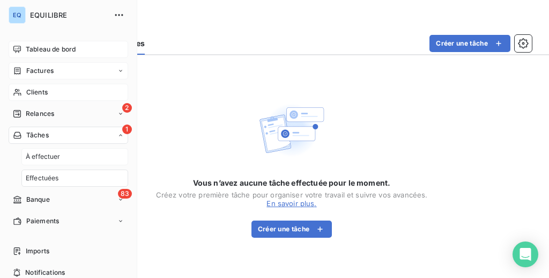
click at [61, 150] on div "À effectuer" at bounding box center [74, 156] width 107 height 17
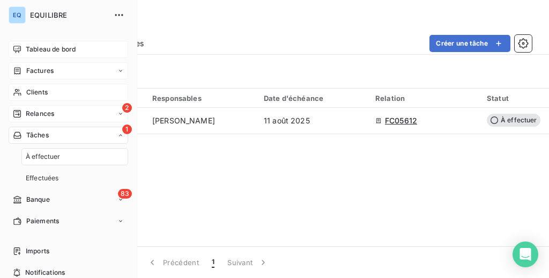
click at [54, 107] on div "2 Relances" at bounding box center [68, 113] width 119 height 17
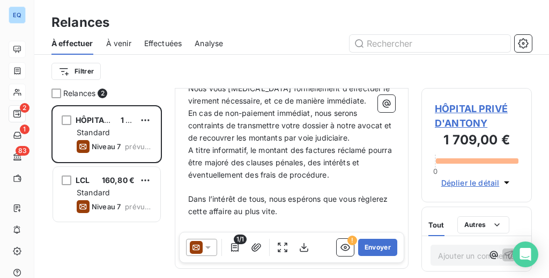
scroll to position [423, 0]
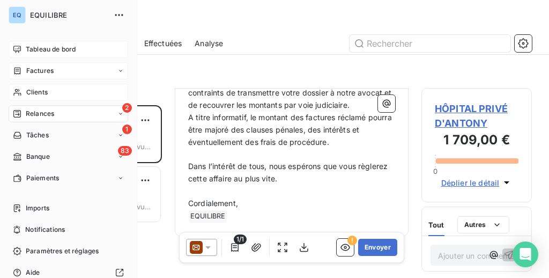
click at [47, 51] on span "Tableau de bord" at bounding box center [51, 49] width 50 height 10
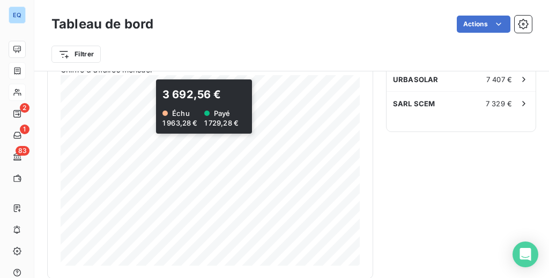
scroll to position [414, 0]
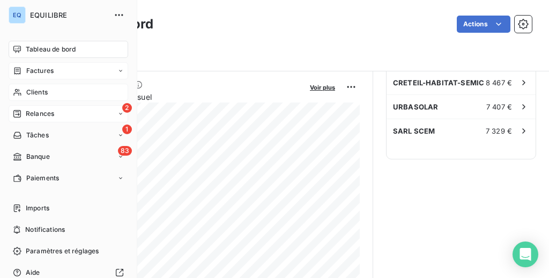
click at [47, 112] on span "Relances" at bounding box center [40, 114] width 28 height 10
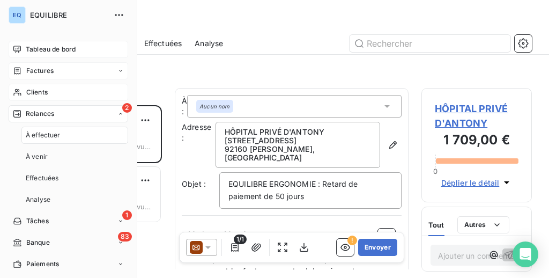
scroll to position [173, 110]
click at [55, 155] on div "À venir" at bounding box center [74, 156] width 107 height 17
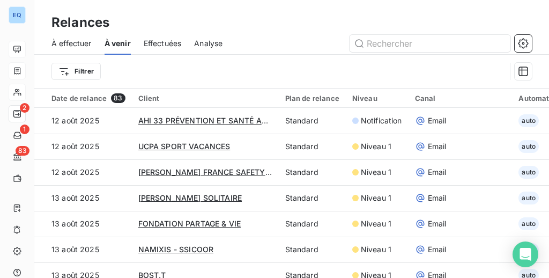
click at [155, 40] on span "Effectuées" at bounding box center [163, 43] width 38 height 11
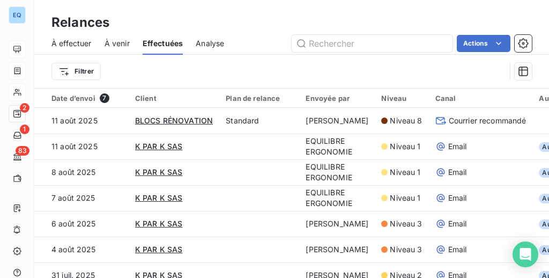
click at [214, 45] on span "Analyse" at bounding box center [210, 43] width 28 height 11
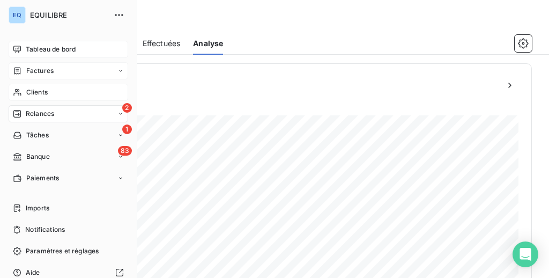
click at [33, 89] on span "Clients" at bounding box center [36, 92] width 21 height 10
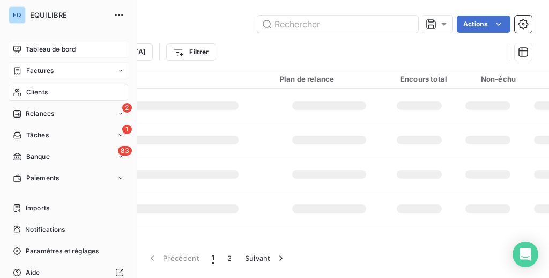
click at [36, 70] on span "Factures" at bounding box center [39, 71] width 27 height 10
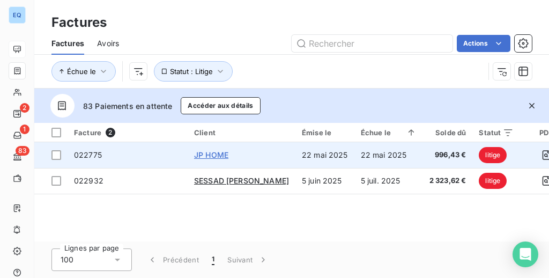
click at [212, 150] on span "JP HOME" at bounding box center [211, 154] width 34 height 9
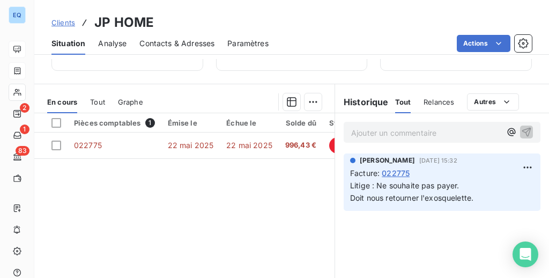
scroll to position [240, 0]
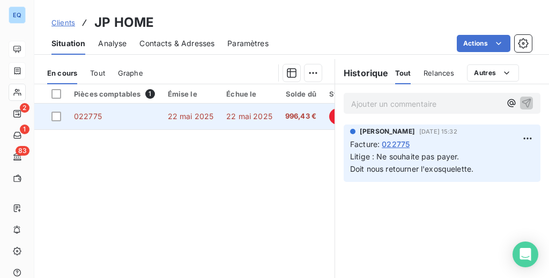
click at [223, 119] on td "22 mai 2025" at bounding box center [249, 116] width 59 height 26
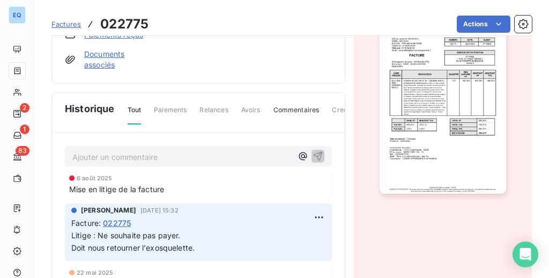
scroll to position [256, 0]
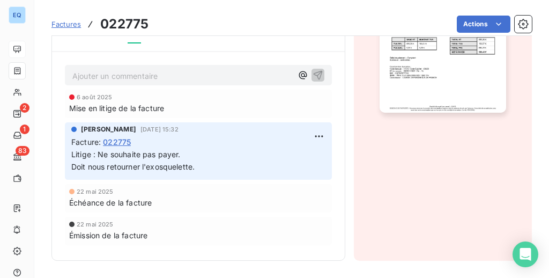
click at [259, 75] on p "Ajouter un commentaire ﻿" at bounding box center [182, 75] width 220 height 13
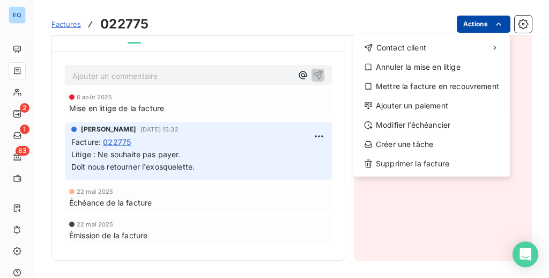
click at [505, 24] on html "EQ 2 1 83 Factures 022775 Actions Contact client Annuler la mise en litige Mett…" at bounding box center [274, 139] width 549 height 278
click at [523, 21] on html "EQ 2 1 83 Factures 022775 Actions Contact client Annuler la mise en litige Mett…" at bounding box center [274, 139] width 549 height 278
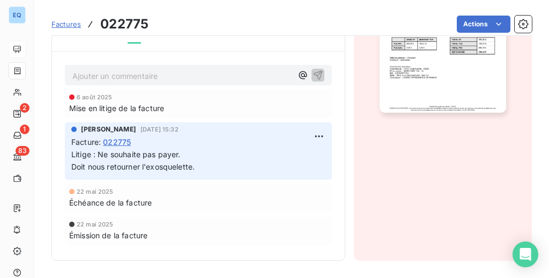
click at [523, 21] on icon "button" at bounding box center [523, 24] width 11 height 11
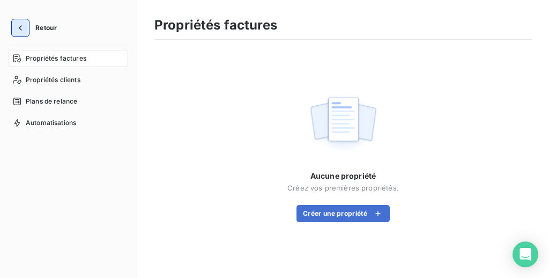
click at [18, 24] on icon "button" at bounding box center [20, 28] width 11 height 11
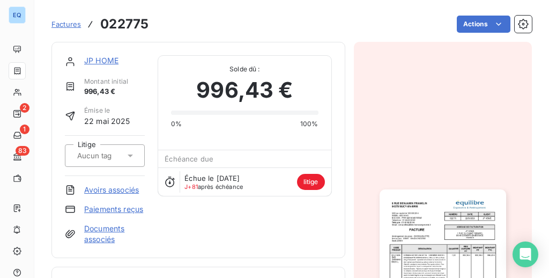
click at [192, 241] on div "JP HOME Montant initial 996,43 € Émise le [DATE] Litige Avoirs associés Paiemen…" at bounding box center [198, 149] width 267 height 189
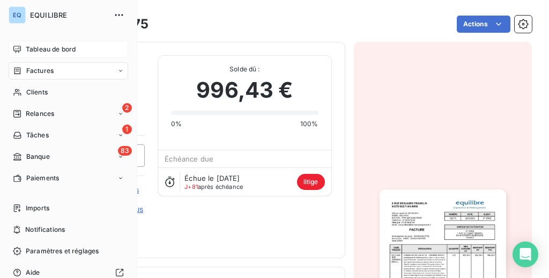
click at [47, 54] on span "Tableau de bord" at bounding box center [51, 49] width 50 height 10
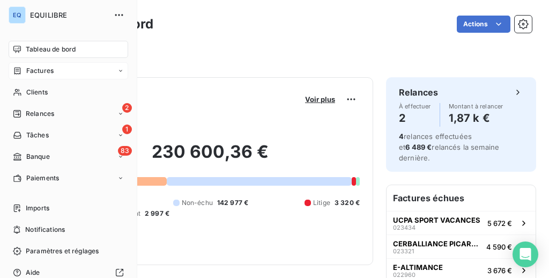
click at [37, 76] on div "Factures" at bounding box center [68, 70] width 119 height 17
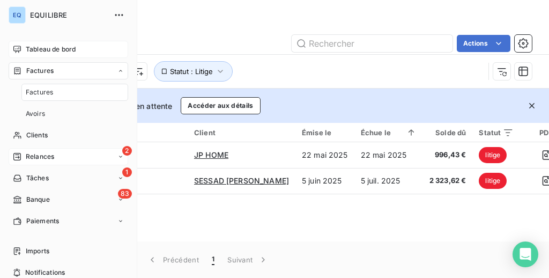
click at [43, 156] on span "Relances" at bounding box center [40, 157] width 28 height 10
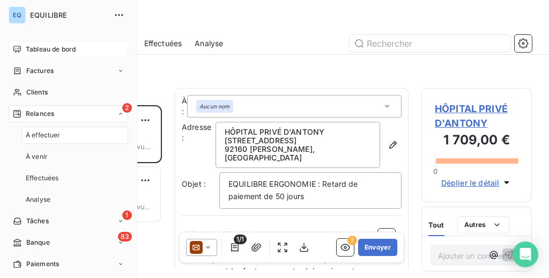
scroll to position [173, 110]
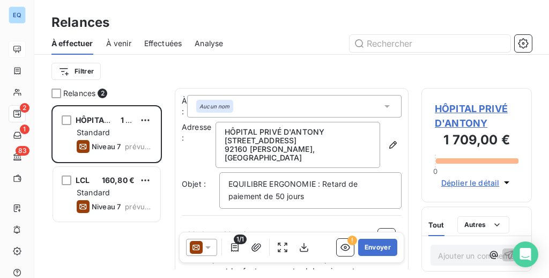
click at [129, 43] on span "À venir" at bounding box center [118, 43] width 25 height 11
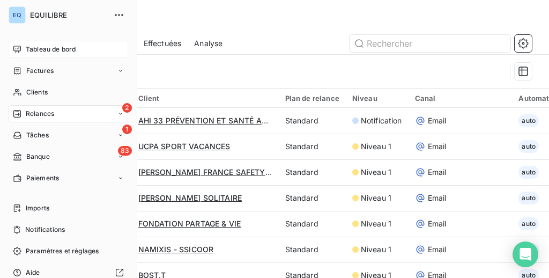
click at [32, 21] on div "EQUILIBRE" at bounding box center [79, 14] width 98 height 17
click at [61, 48] on span "Tableau de bord" at bounding box center [51, 49] width 50 height 10
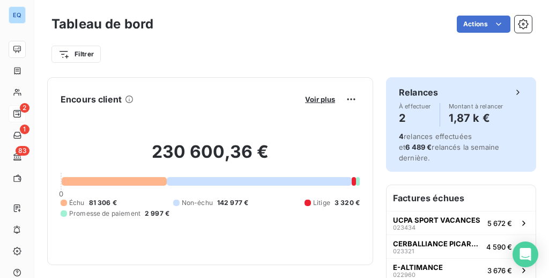
click at [515, 89] on icon at bounding box center [517, 92] width 11 height 11
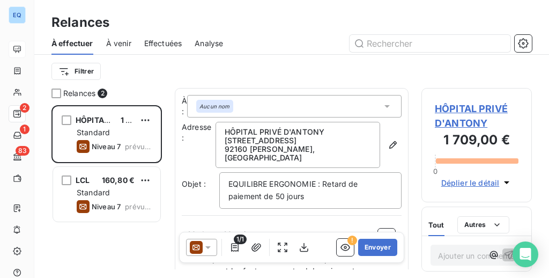
scroll to position [173, 110]
click at [78, 72] on html "EQ 2 1 83 Relances À effectuer À venir Effectuées Analyse Filtrer Relances 2 HÔ…" at bounding box center [274, 139] width 549 height 278
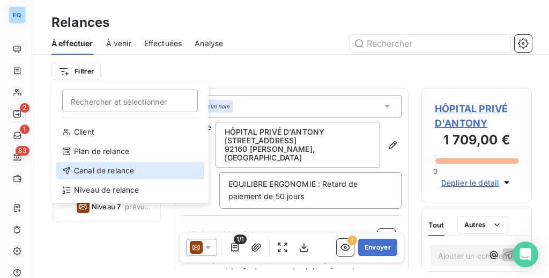
click at [104, 164] on div "Canal de relance" at bounding box center [130, 170] width 148 height 17
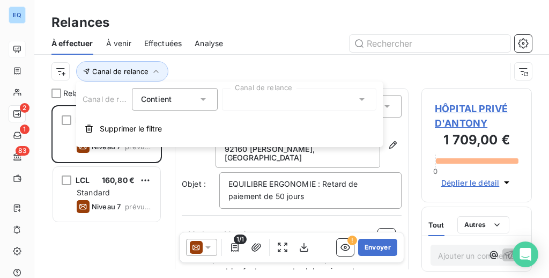
click at [252, 99] on div at bounding box center [299, 99] width 154 height 23
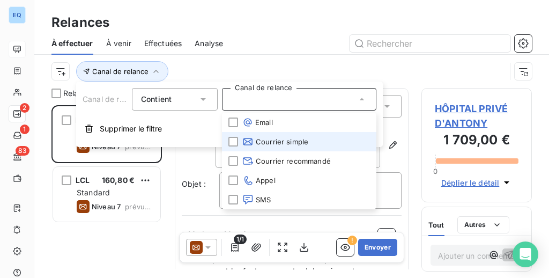
click at [278, 138] on span "Courrier simple" at bounding box center [275, 141] width 66 height 11
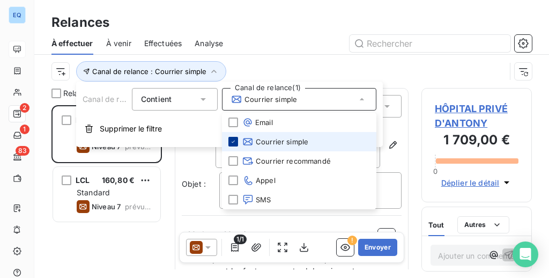
click at [234, 140] on icon at bounding box center [233, 141] width 6 height 6
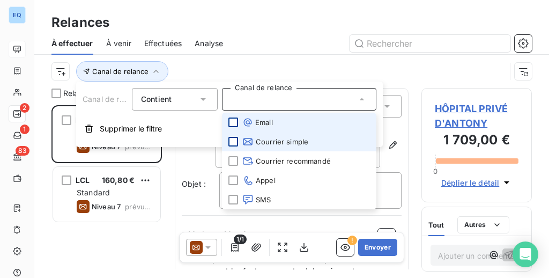
click at [233, 122] on div at bounding box center [233, 122] width 10 height 10
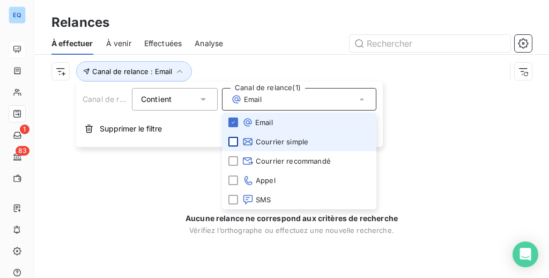
click at [233, 115] on li "Email" at bounding box center [299, 122] width 154 height 19
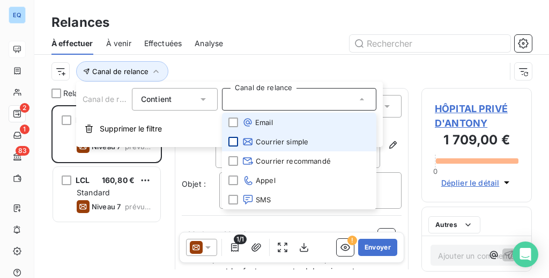
scroll to position [173, 110]
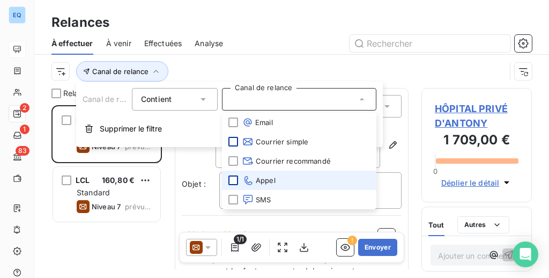
click at [234, 181] on div at bounding box center [233, 180] width 10 height 10
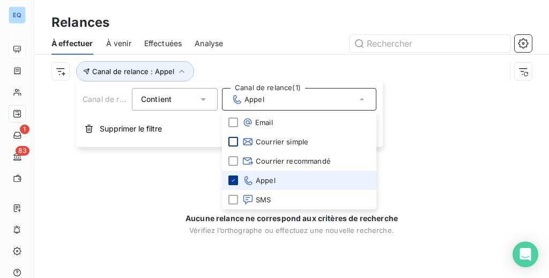
click at [234, 181] on icon at bounding box center [233, 180] width 6 height 6
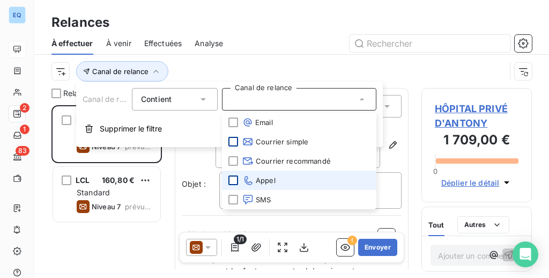
scroll to position [173, 110]
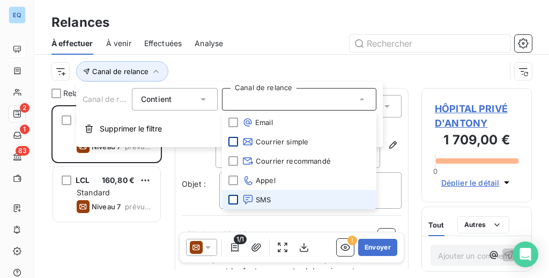
click at [230, 201] on div at bounding box center [233, 199] width 10 height 10
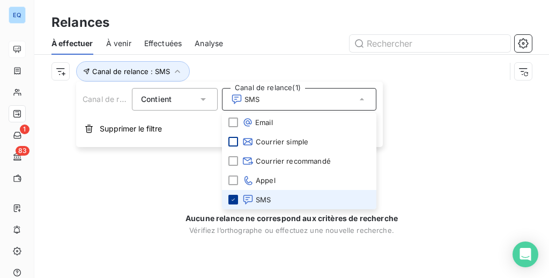
click at [230, 201] on icon at bounding box center [233, 199] width 6 height 6
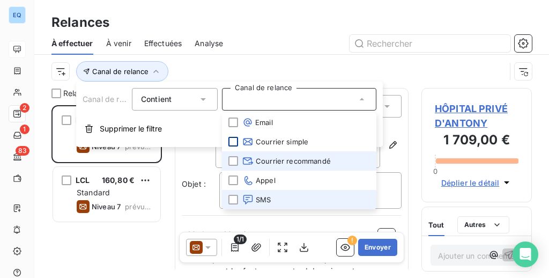
scroll to position [173, 110]
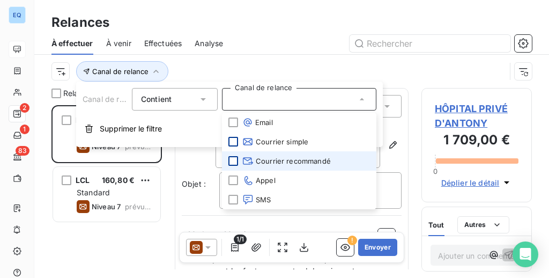
click at [230, 160] on div at bounding box center [233, 161] width 10 height 10
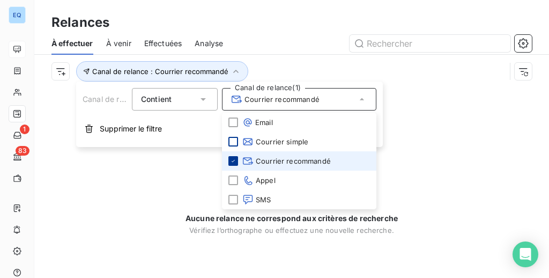
click at [230, 160] on icon at bounding box center [233, 161] width 6 height 6
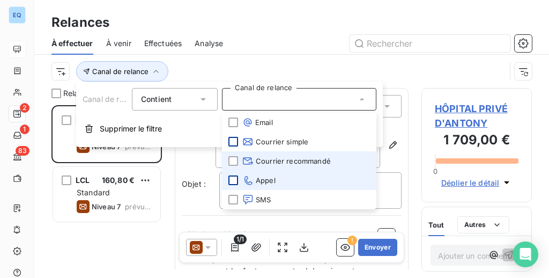
scroll to position [173, 110]
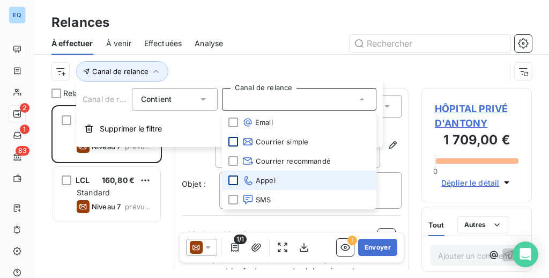
click at [234, 182] on div at bounding box center [233, 180] width 10 height 10
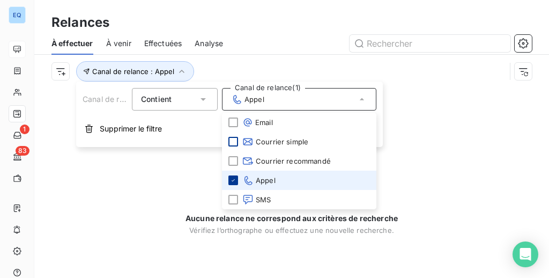
click at [234, 182] on icon at bounding box center [233, 180] width 6 height 6
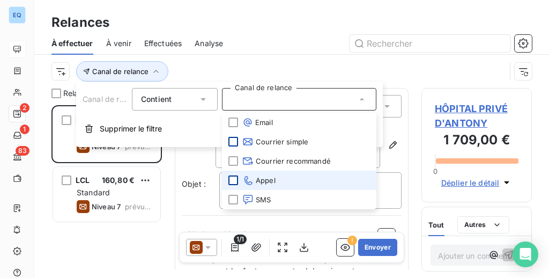
scroll to position [173, 110]
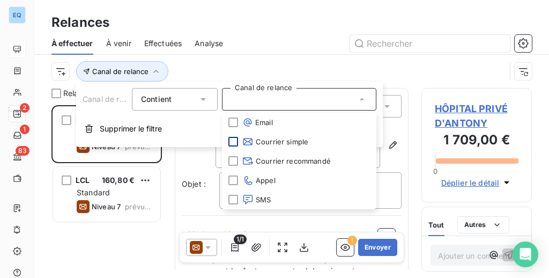
click at [290, 63] on div "Canal de relance" at bounding box center [278, 71] width 454 height 20
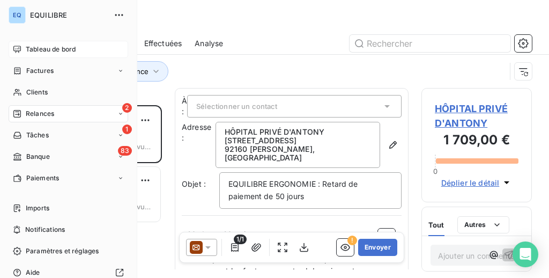
click at [63, 261] on nav "Imports Notifications Paramètres et réglages Aide Déconnexion" at bounding box center [68, 250] width 119 height 103
click at [71, 255] on span "Paramètres et réglages" at bounding box center [62, 251] width 73 height 10
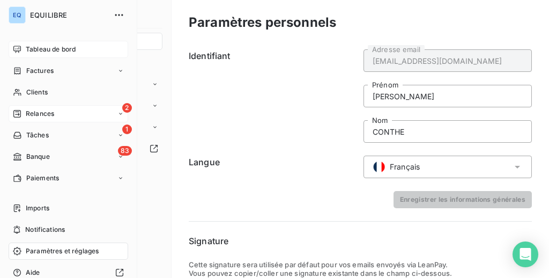
click at [49, 107] on div "2 Relances" at bounding box center [68, 113] width 119 height 17
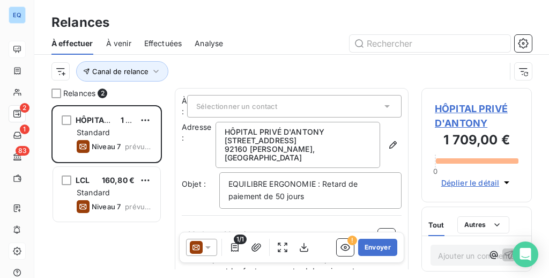
scroll to position [173, 110]
click at [523, 42] on icon "button" at bounding box center [523, 43] width 3 height 3
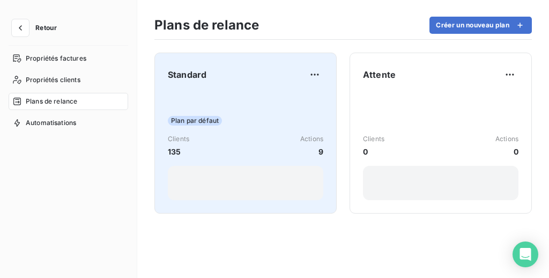
click at [261, 115] on div "Plan par défaut Clients 135 Actions 9" at bounding box center [245, 146] width 155 height 108
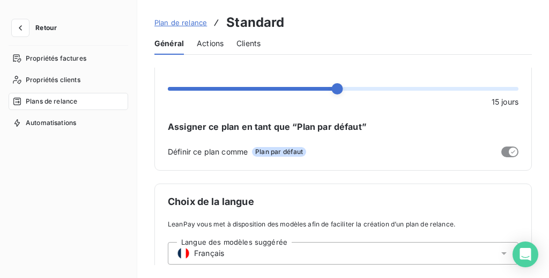
scroll to position [22, 0]
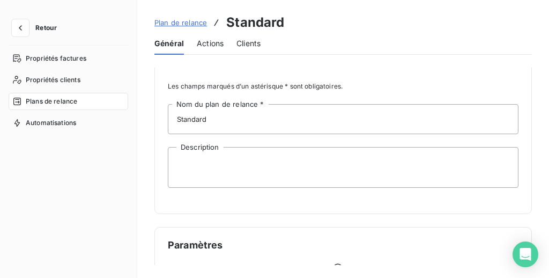
click at [204, 42] on span "Actions" at bounding box center [210, 43] width 27 height 11
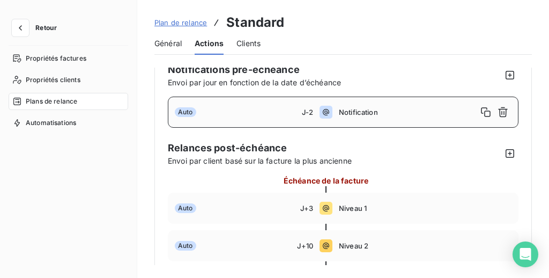
scroll to position [6, 0]
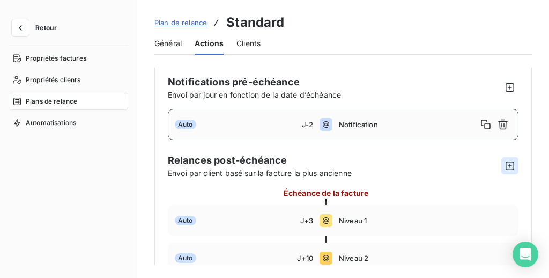
click at [505, 163] on icon "button" at bounding box center [509, 165] width 9 height 9
type input "70"
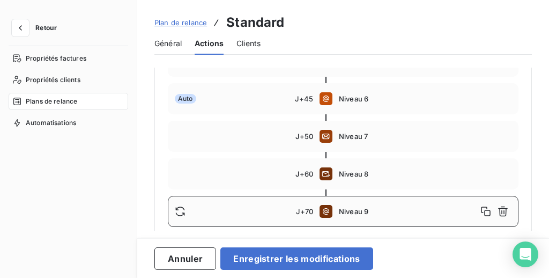
scroll to position [393, 0]
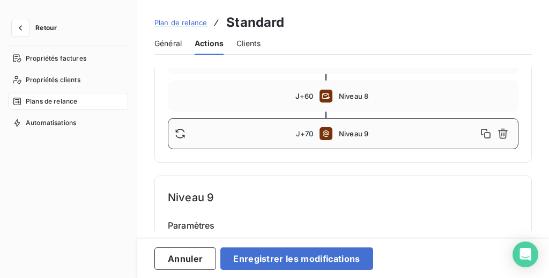
click at [386, 134] on span "Niveau 9" at bounding box center [408, 133] width 138 height 9
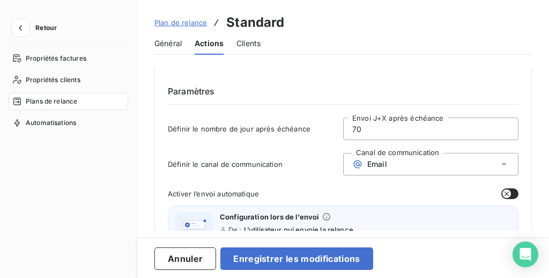
scroll to position [529, 0]
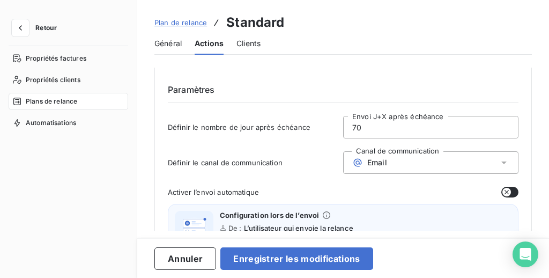
click at [381, 162] on span "Email" at bounding box center [377, 162] width 20 height 9
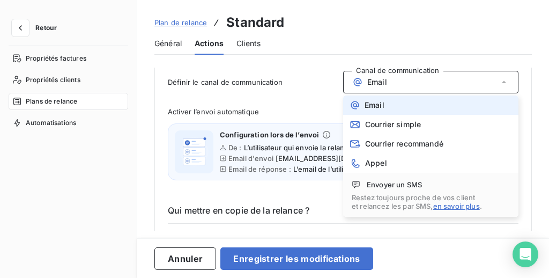
scroll to position [625, 0]
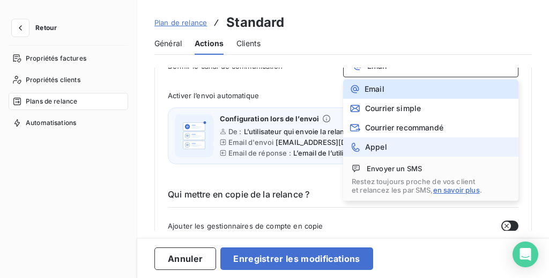
click at [373, 143] on span "Appel" at bounding box center [376, 147] width 22 height 9
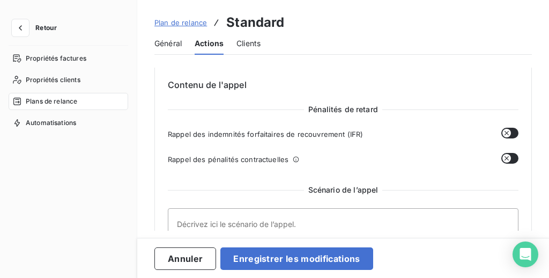
scroll to position [654, 0]
click at [183, 264] on button "Annuler" at bounding box center [185, 258] width 62 height 23
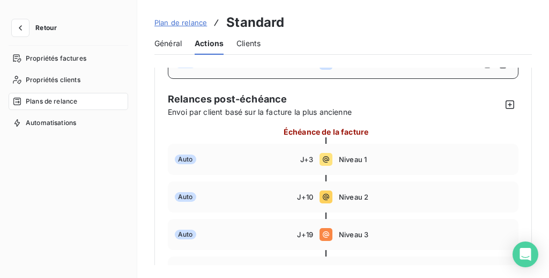
scroll to position [0, 0]
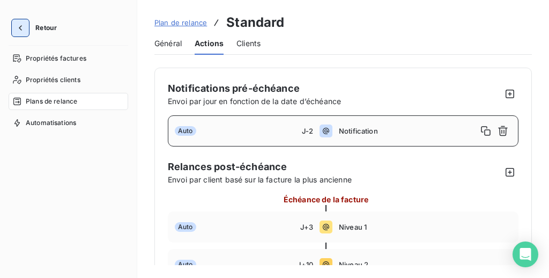
click at [24, 26] on icon "button" at bounding box center [20, 28] width 11 height 11
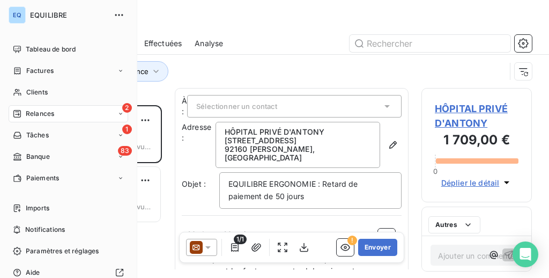
scroll to position [173, 110]
click at [61, 46] on span "Tableau de bord" at bounding box center [51, 49] width 50 height 10
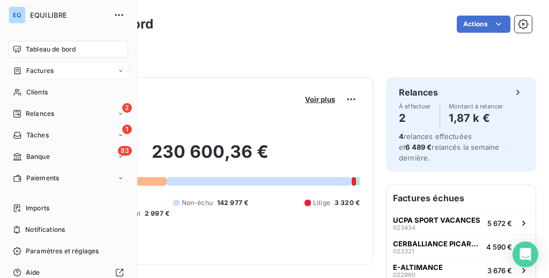
click at [69, 73] on div "Factures" at bounding box center [68, 70] width 119 height 17
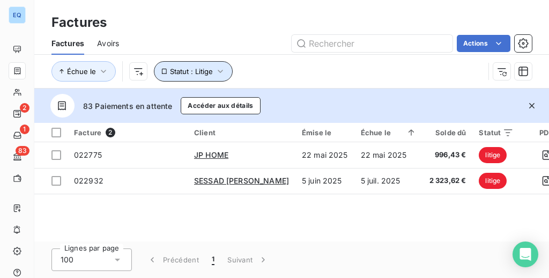
click at [215, 69] on icon "button" at bounding box center [220, 71] width 11 height 11
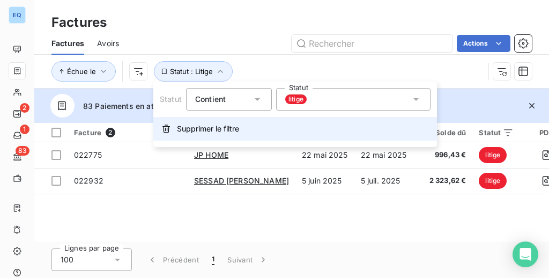
click at [163, 130] on icon "button" at bounding box center [166, 128] width 9 height 9
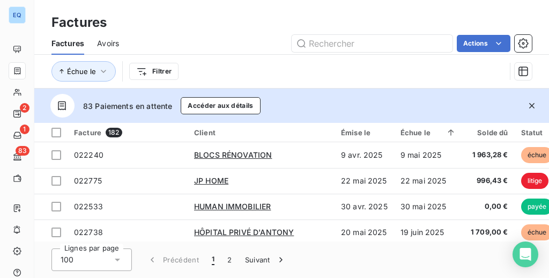
click at [530, 106] on icon "button" at bounding box center [531, 105] width 5 height 5
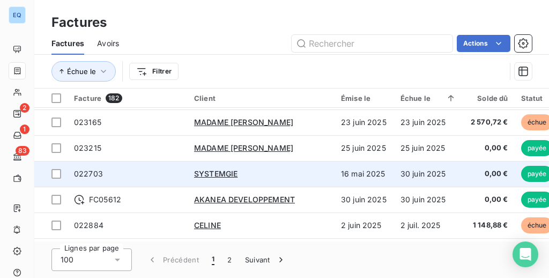
scroll to position [153, 0]
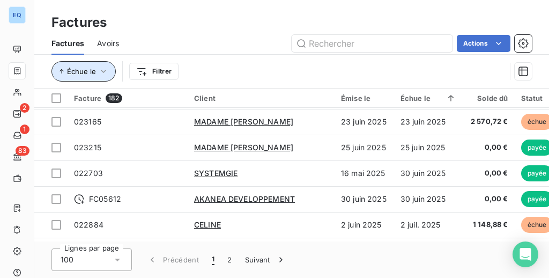
click at [103, 68] on icon "button" at bounding box center [103, 71] width 11 height 11
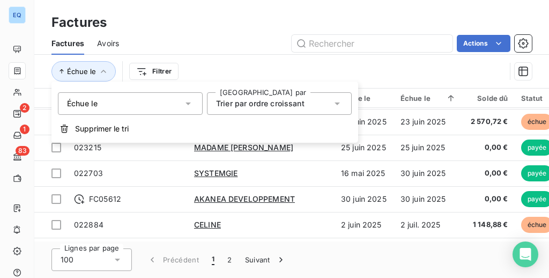
click at [239, 107] on span "Trier par ordre croissant" at bounding box center [260, 103] width 88 height 9
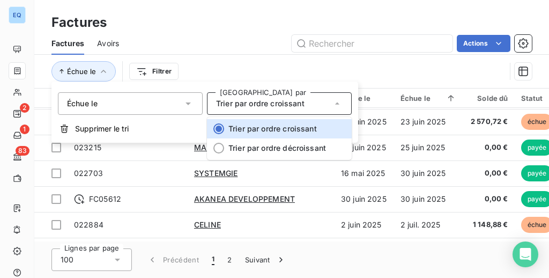
click at [178, 106] on div "Échue le" at bounding box center [130, 103] width 145 height 23
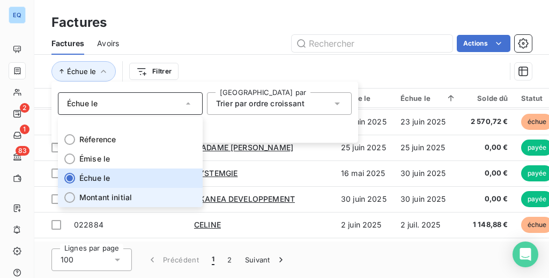
click at [116, 199] on span "Montant initial" at bounding box center [105, 197] width 53 height 11
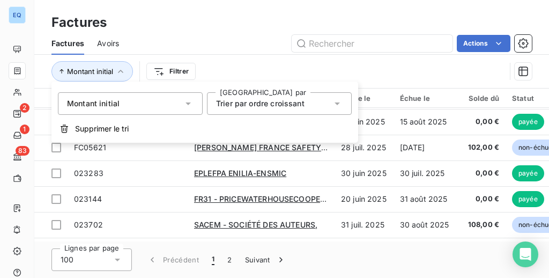
click at [311, 110] on div "Trier par ordre croissant" at bounding box center [274, 103] width 116 height 15
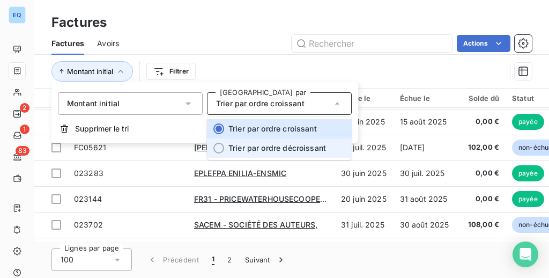
click at [293, 147] on span "Trier par ordre décroissant" at bounding box center [277, 147] width 98 height 9
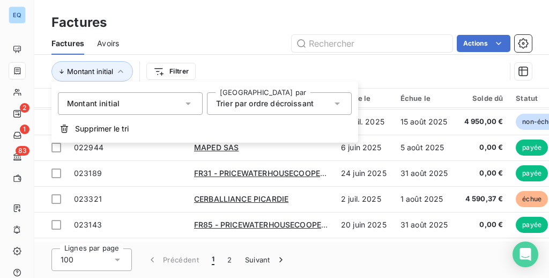
click at [268, 67] on div "Montant initial Filtrer" at bounding box center [278, 71] width 454 height 20
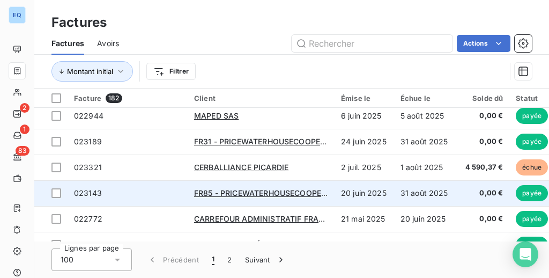
scroll to position [108, 0]
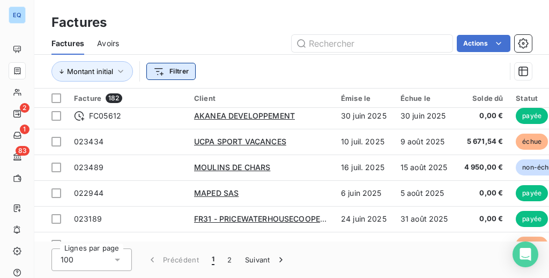
click at [167, 75] on html "EQ 2 1 83 Factures Factures Avoirs Actions Montant initial Filtrer Facture 182 …" at bounding box center [274, 139] width 549 height 278
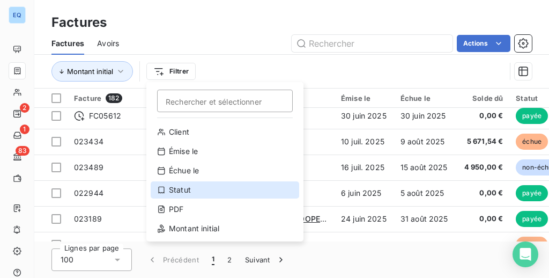
click at [172, 185] on div "Statut" at bounding box center [225, 189] width 148 height 17
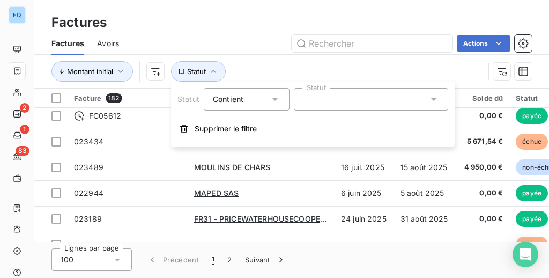
click at [341, 91] on div at bounding box center [371, 99] width 154 height 23
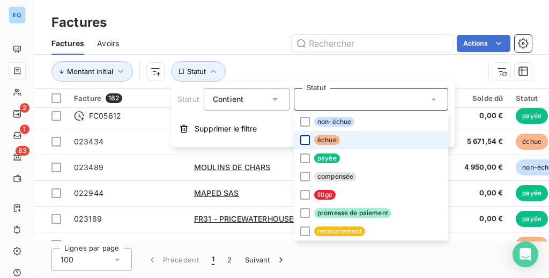
click at [302, 139] on div at bounding box center [305, 140] width 10 height 10
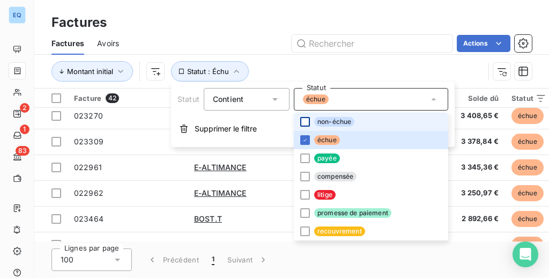
click at [304, 121] on div at bounding box center [305, 122] width 10 height 10
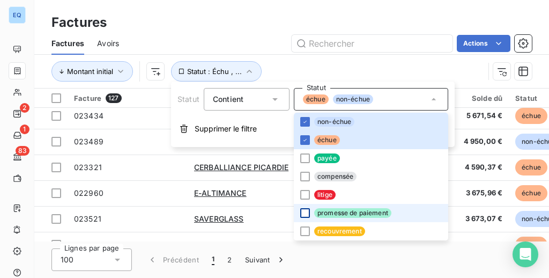
click at [305, 211] on div at bounding box center [305, 213] width 10 height 10
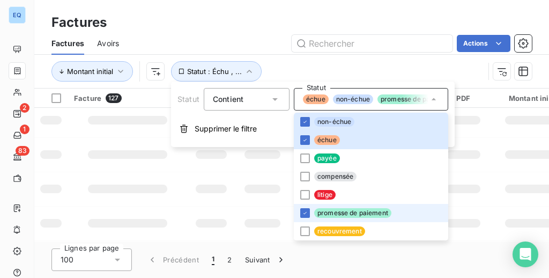
click at [305, 192] on div at bounding box center [305, 195] width 10 height 10
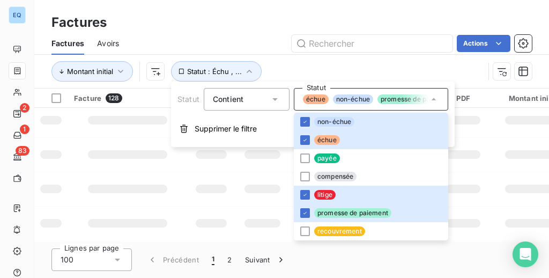
click at [316, 64] on div "Montant initial Statut : Échu , ..." at bounding box center [267, 71] width 432 height 20
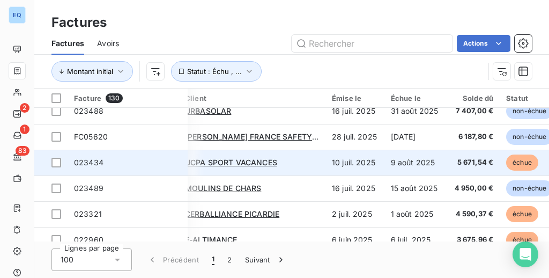
scroll to position [61, 0]
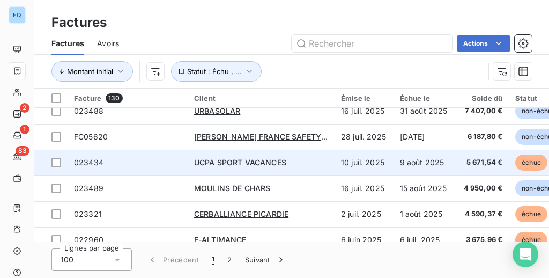
click at [493, 166] on span "5 671,54 €" at bounding box center [481, 162] width 41 height 11
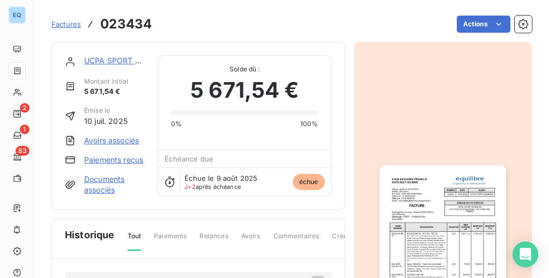
click at [101, 186] on link "Documents associés" at bounding box center [114, 184] width 61 height 21
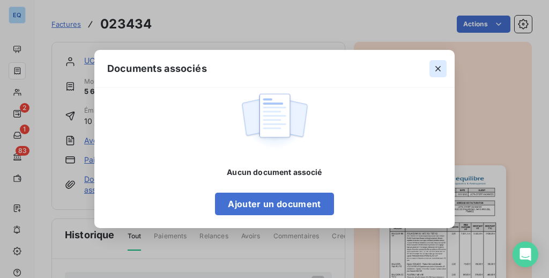
click at [439, 64] on icon "button" at bounding box center [437, 68] width 11 height 11
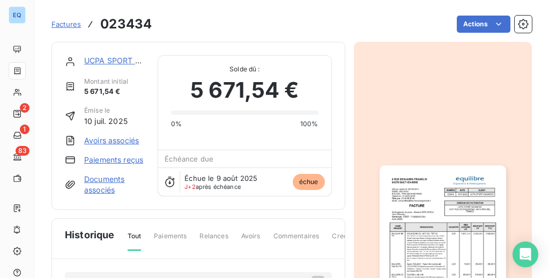
click at [94, 192] on link "Documents associés" at bounding box center [114, 184] width 61 height 21
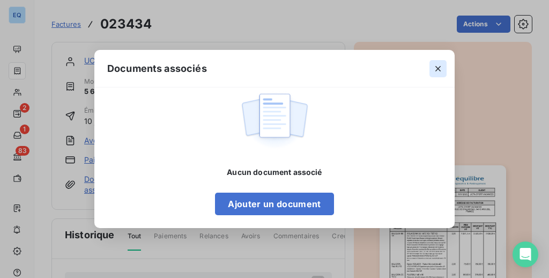
click at [439, 68] on icon "button" at bounding box center [437, 68] width 11 height 11
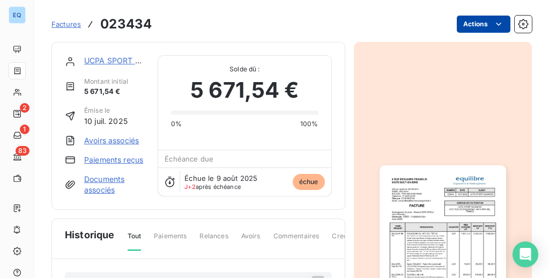
click at [488, 18] on html "EQ 2 1 83 Factures 023434 Actions UCPA SPORT VACANCES Montant initial 5 671,54 …" at bounding box center [274, 139] width 549 height 278
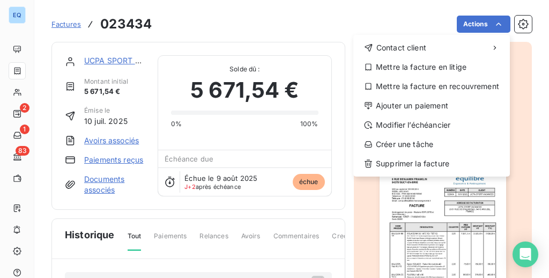
click at [16, 52] on html "EQ 2 1 83 Factures 023434 Actions Contact client Mettre la facture en litige Me…" at bounding box center [274, 139] width 549 height 278
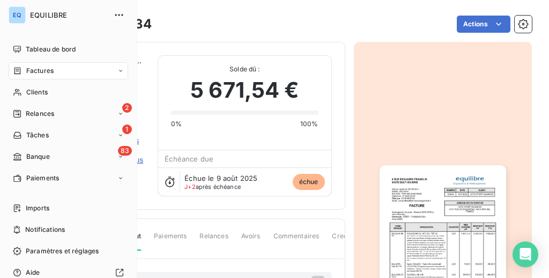
click at [16, 52] on icon at bounding box center [17, 49] width 9 height 9
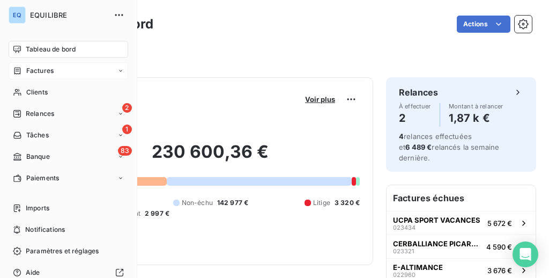
click at [81, 62] on div "Factures" at bounding box center [68, 70] width 119 height 17
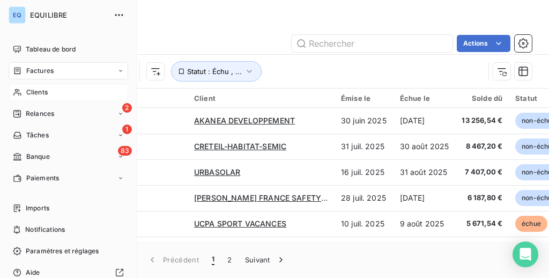
click at [39, 87] on span "Clients" at bounding box center [36, 92] width 21 height 10
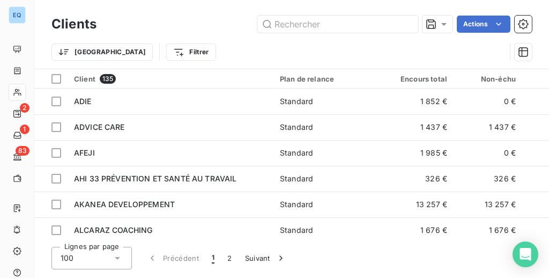
click at [286, 44] on div "Trier Filtrer" at bounding box center [278, 52] width 454 height 20
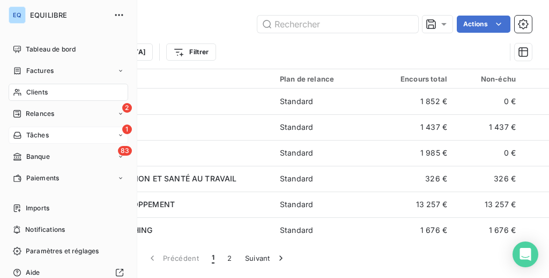
click at [50, 136] on div "1 Tâches" at bounding box center [68, 134] width 119 height 17
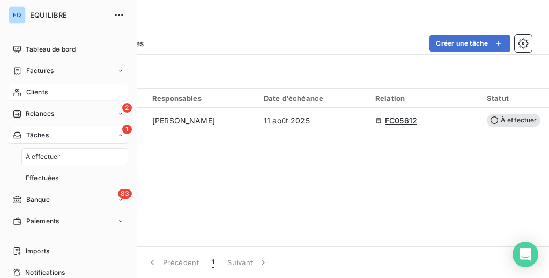
click at [84, 58] on nav "Tableau de bord Factures Clients 2 Relances 1 Tâches À effectuer Effectuées 83 …" at bounding box center [68, 135] width 119 height 189
click at [68, 53] on span "Tableau de bord" at bounding box center [51, 49] width 50 height 10
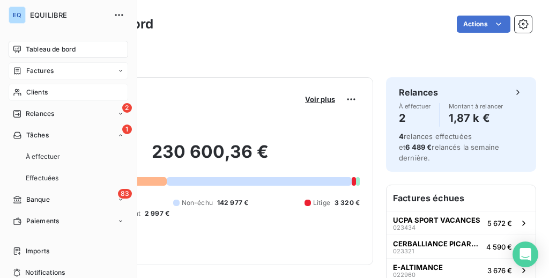
click at [65, 64] on div "Factures" at bounding box center [68, 70] width 119 height 17
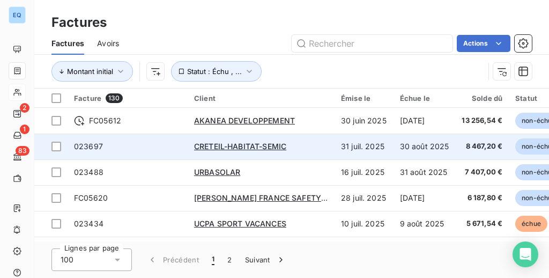
click at [183, 146] on td "023697" at bounding box center [128, 146] width 120 height 26
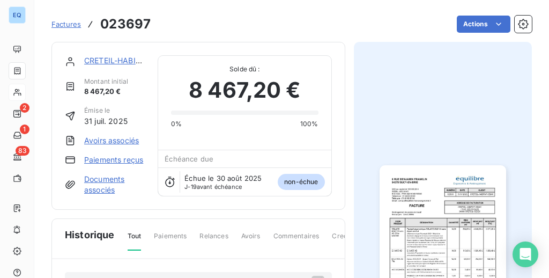
click at [171, 236] on span "Paiements" at bounding box center [170, 240] width 33 height 18
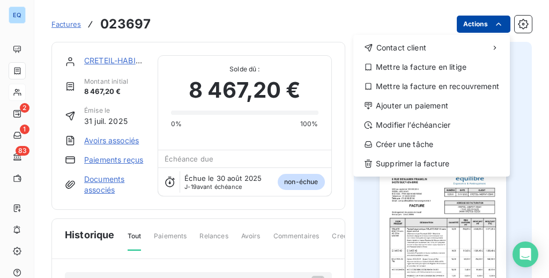
click at [499, 17] on html "EQ 2 1 83 Factures 023697 Actions Contact client Mettre la facture en litige Me…" at bounding box center [274, 139] width 549 height 278
click at [312, 18] on html "EQ 2 1 83 Factures 023697 Actions Contact client Mettre la facture en litige Me…" at bounding box center [274, 139] width 549 height 278
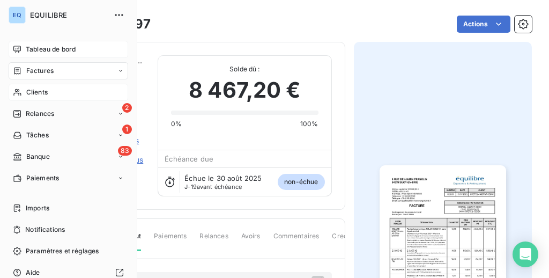
click at [57, 47] on span "Tableau de bord" at bounding box center [51, 49] width 50 height 10
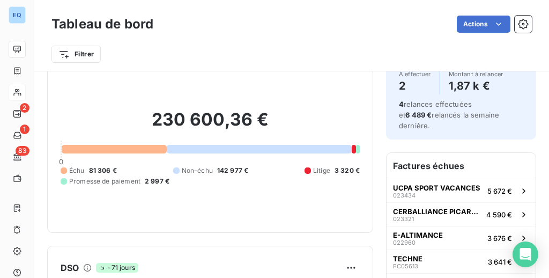
scroll to position [5, 0]
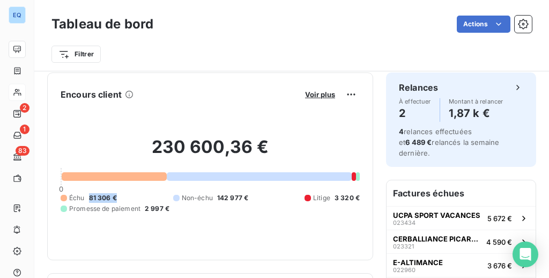
drag, startPoint x: 90, startPoint y: 197, endPoint x: 118, endPoint y: 197, distance: 28.4
click at [118, 197] on div "Échu 81 306 € Non-échu 142 977 € Litige 3 320 € Promesse de paiement 2 997 €" at bounding box center [210, 203] width 299 height 20
drag, startPoint x: 153, startPoint y: 146, endPoint x: 199, endPoint y: 133, distance: 48.4
click at [199, 133] on div "230 600,36 € 0 Échu 81 306 € Non-échu 142 977 € Litige 3 320 € Promesse de paie…" at bounding box center [210, 175] width 299 height 144
drag, startPoint x: 117, startPoint y: 196, endPoint x: 91, endPoint y: 191, distance: 26.8
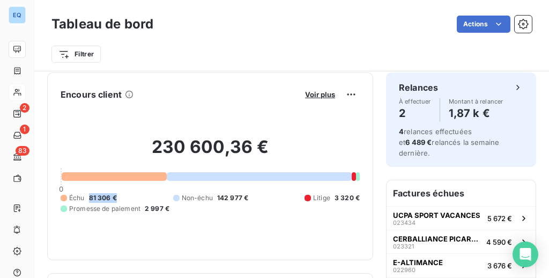
click at [91, 191] on div "230 600,36 € 0 Échu 81 306 € Non-échu 142 977 € Litige 3 320 € Promesse de paie…" at bounding box center [210, 175] width 299 height 144
click at [171, 226] on div "230 600,36 € 0 Échu 81 306 € Non-échu 142 977 € Litige 3 320 € Promesse de paie…" at bounding box center [210, 175] width 299 height 144
drag, startPoint x: 183, startPoint y: 197, endPoint x: 242, endPoint y: 203, distance: 59.2
click at [242, 203] on div "Échu 81 306 € Non-échu 142 977 € Litige 3 320 € Promesse de paiement 2 997 €" at bounding box center [210, 203] width 299 height 20
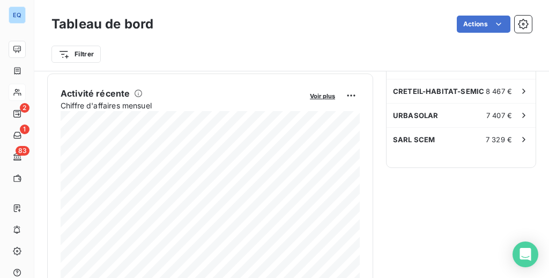
scroll to position [400, 0]
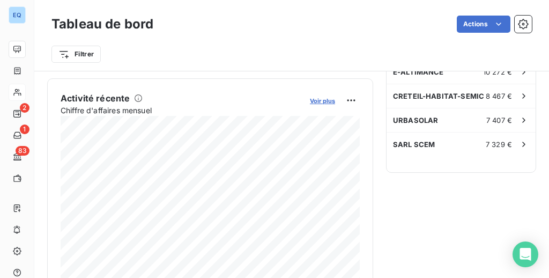
click at [326, 103] on span "Voir plus" at bounding box center [322, 101] width 25 height 8
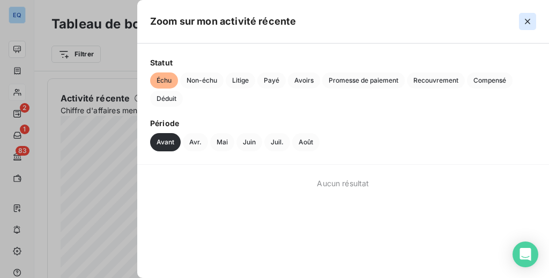
click at [534, 13] on button "button" at bounding box center [527, 21] width 17 height 17
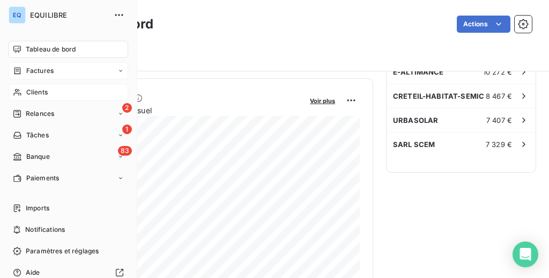
click at [20, 70] on icon at bounding box center [17, 70] width 9 height 9
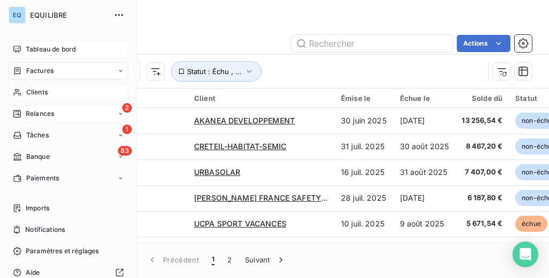
click at [41, 113] on span "Relances" at bounding box center [40, 114] width 28 height 10
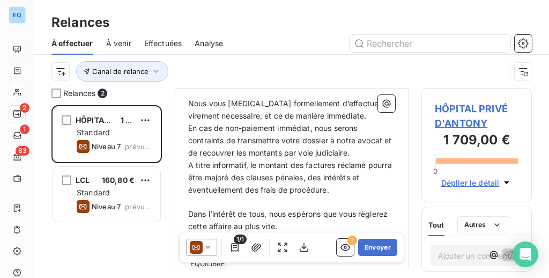
scroll to position [378, 0]
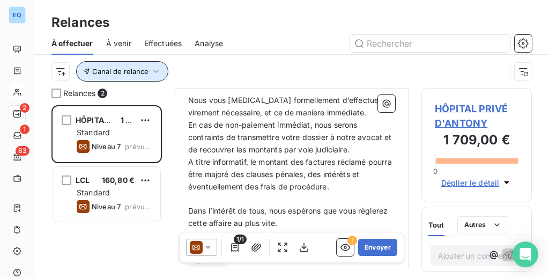
click at [130, 71] on span "Canal de relance" at bounding box center [120, 71] width 56 height 9
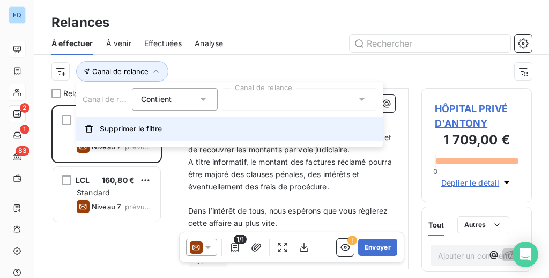
click at [136, 130] on span "Supprimer le filtre" at bounding box center [131, 128] width 62 height 11
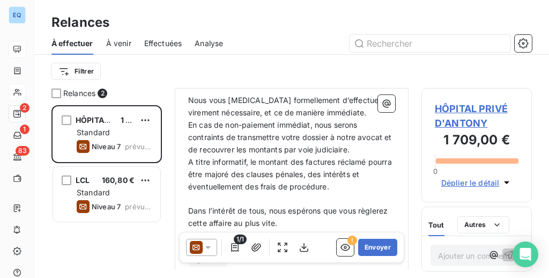
click at [79, 236] on div "HÔPITAL PRIVÉ D'ANTONY 1 709,00 € Standard Niveau 7 prévue depuis 3 jours LCL 1…" at bounding box center [106, 191] width 110 height 173
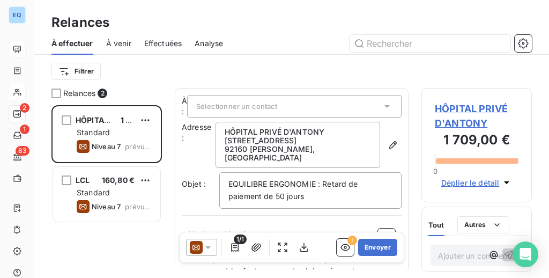
click at [182, 61] on div "Filtrer" at bounding box center [291, 71] width 480 height 20
click at [211, 48] on span "Analyse" at bounding box center [208, 43] width 28 height 11
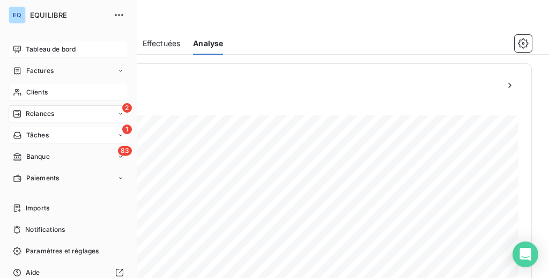
click at [35, 131] on span "Tâches" at bounding box center [37, 135] width 23 height 10
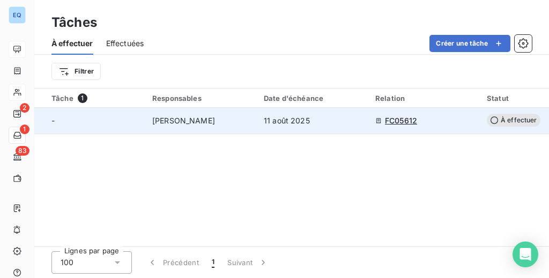
click at [212, 124] on span "[PERSON_NAME]" at bounding box center [183, 120] width 63 height 11
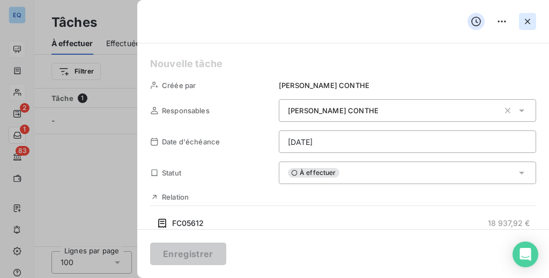
click at [526, 22] on icon "button" at bounding box center [527, 21] width 11 height 11
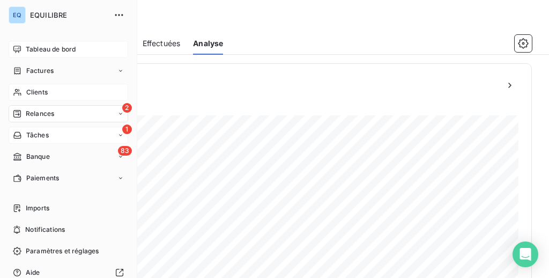
click at [12, 50] on div "Tableau de bord" at bounding box center [68, 49] width 119 height 17
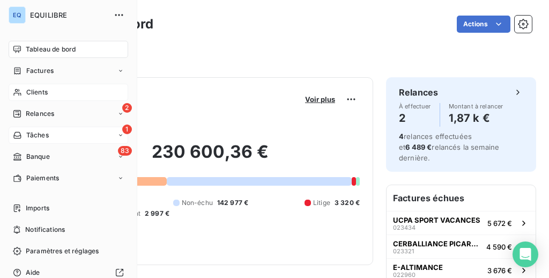
click at [40, 135] on span "Tâches" at bounding box center [37, 135] width 23 height 10
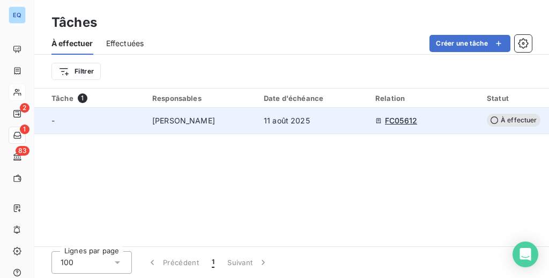
scroll to position [0, 83]
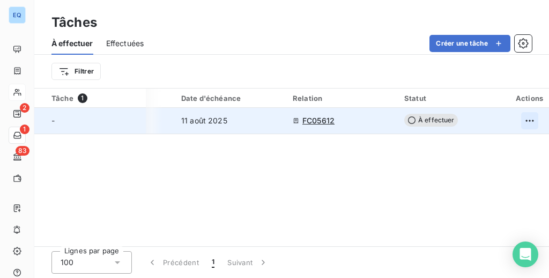
click at [529, 122] on html "EQ 2 1 83 Tâches À effectuer Effectuées Créer une tâche Filtrer Tâche 1 Respons…" at bounding box center [274, 139] width 549 height 278
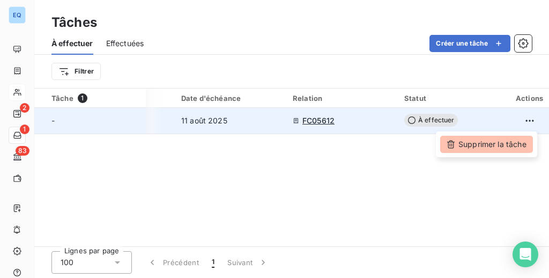
click at [506, 137] on div "Supprimer la tâche" at bounding box center [486, 144] width 93 height 17
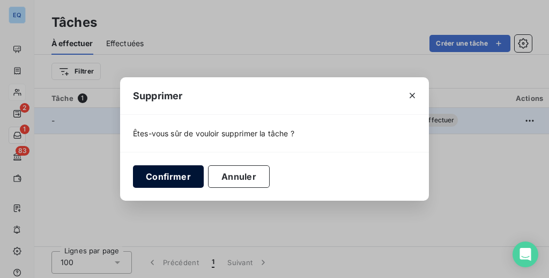
click at [173, 176] on button "Confirmer" at bounding box center [168, 176] width 71 height 23
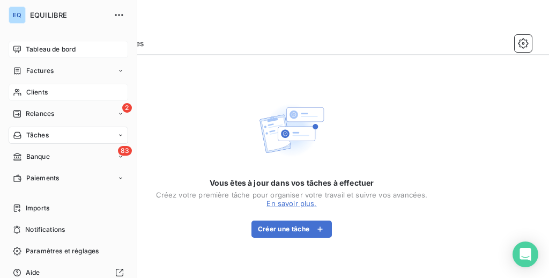
click at [35, 47] on span "Tableau de bord" at bounding box center [51, 49] width 50 height 10
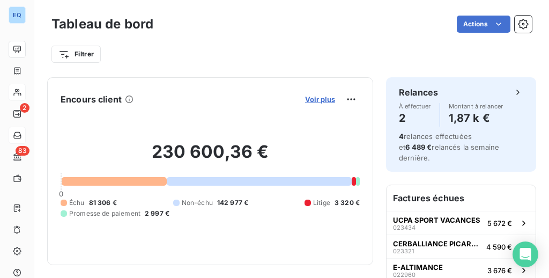
click at [323, 99] on span "Voir plus" at bounding box center [320, 99] width 30 height 9
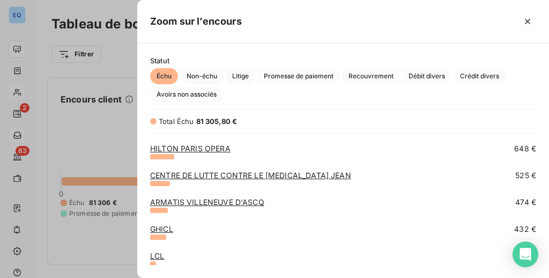
scroll to position [933, 0]
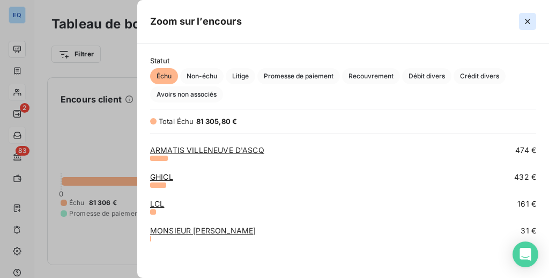
click at [530, 19] on icon "button" at bounding box center [527, 21] width 11 height 11
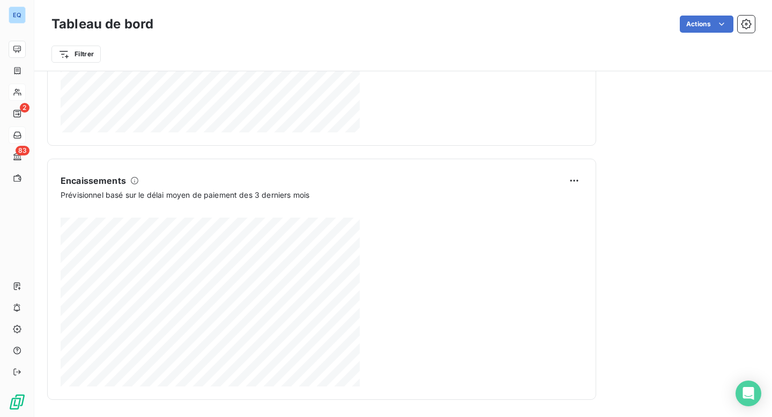
scroll to position [627, 0]
